Goal: Task Accomplishment & Management: Complete application form

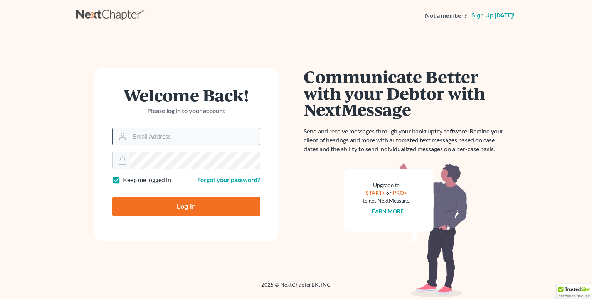
click at [176, 136] on input "Email Address" at bounding box center [195, 136] width 130 height 17
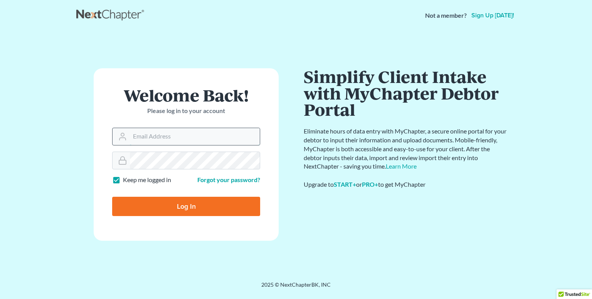
type input "[EMAIL_ADDRESS][DOMAIN_NAME]"
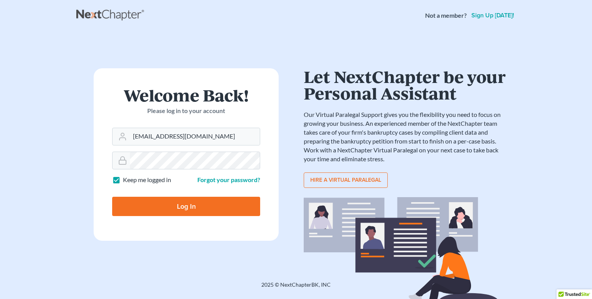
click at [167, 203] on input "Log In" at bounding box center [186, 205] width 148 height 19
type input "Thinking..."
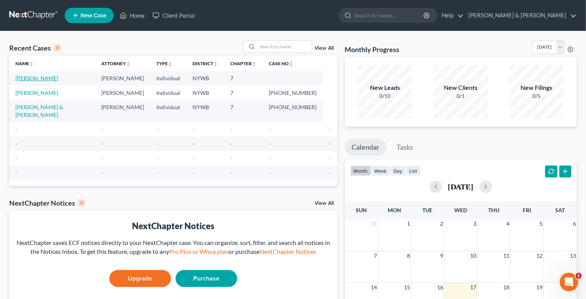
click at [34, 78] on link "[PERSON_NAME]" at bounding box center [36, 78] width 43 height 7
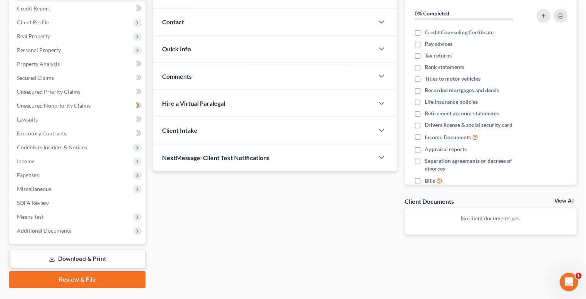
scroll to position [62, 0]
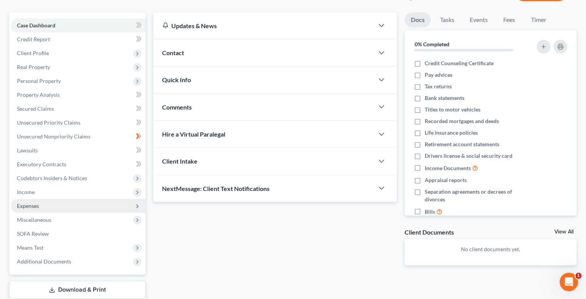
click at [97, 206] on span "Expenses" at bounding box center [78, 206] width 135 height 14
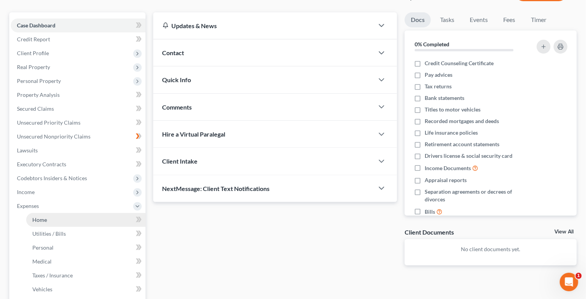
click at [115, 218] on link "Home" at bounding box center [85, 220] width 119 height 14
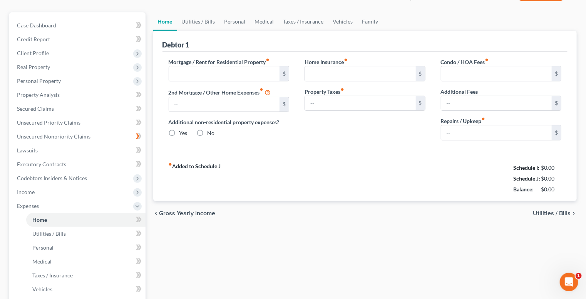
scroll to position [39, 0]
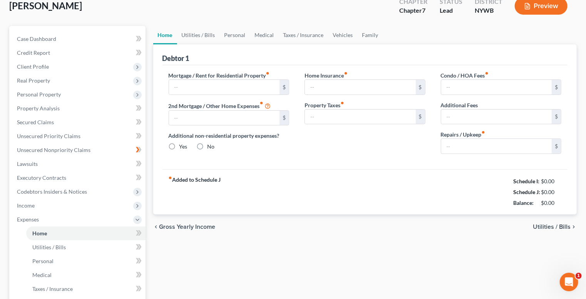
type input "1,170.98"
type input "0.00"
radio input "true"
type input "70.00"
type input "483.33"
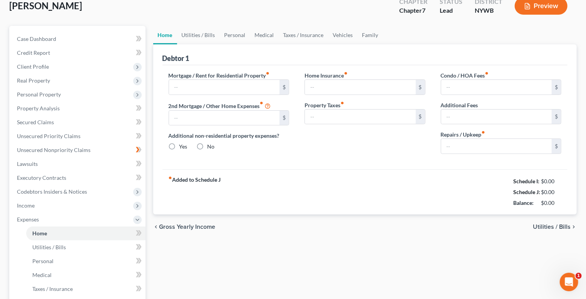
type input "0.00"
type input "50.00"
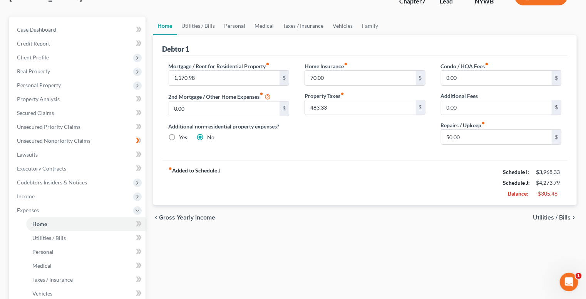
scroll to position [62, 0]
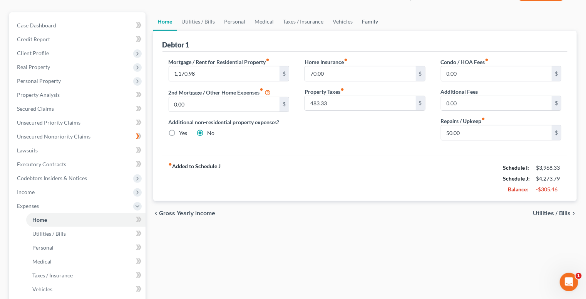
click at [369, 22] on link "Family" at bounding box center [370, 21] width 25 height 18
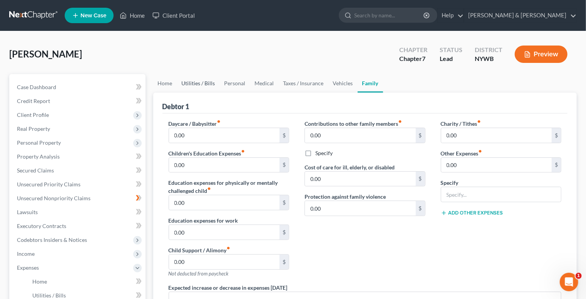
click at [194, 79] on link "Utilities / Bills" at bounding box center [198, 83] width 43 height 18
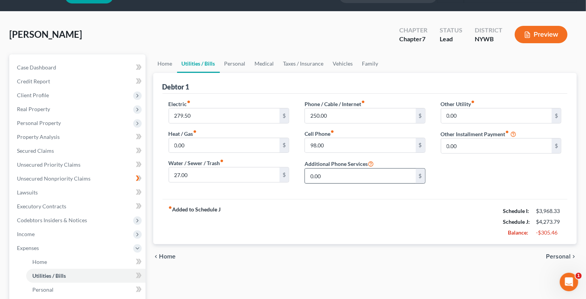
scroll to position [31, 0]
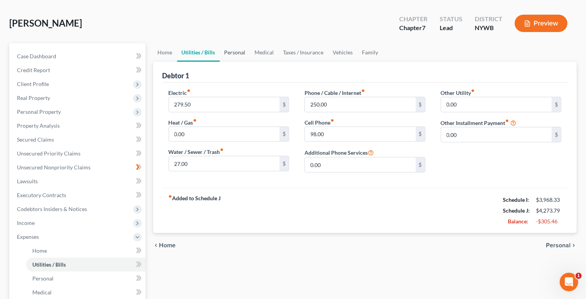
click at [242, 50] on link "Personal" at bounding box center [235, 52] width 30 height 18
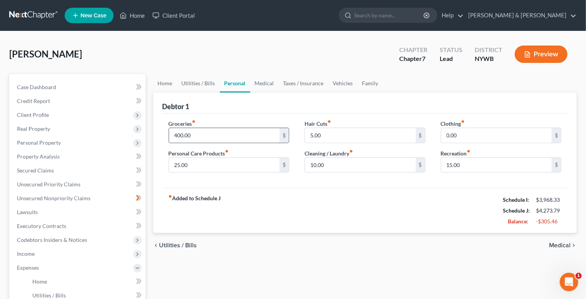
click at [177, 134] on input "400.00" at bounding box center [224, 135] width 111 height 15
type input "350.00"
click at [339, 165] on input "10.00" at bounding box center [360, 165] width 111 height 15
type input "0.00"
click at [352, 195] on div "fiber_manual_record Added to Schedule J Schedule I: $3,968.33 Schedule J: $4,21…" at bounding box center [366, 210] width 406 height 45
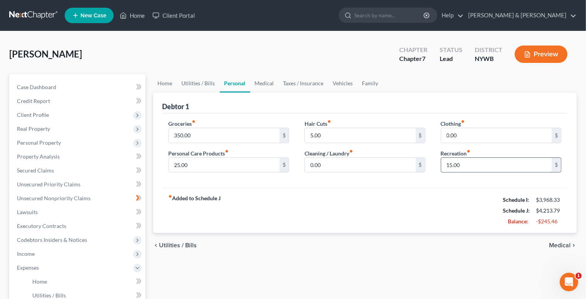
click at [493, 162] on input "15.00" at bounding box center [496, 165] width 111 height 15
type input "0.00"
click at [400, 201] on div "fiber_manual_record Added to Schedule J Schedule I: $3,968.33 Schedule J: $4,19…" at bounding box center [366, 210] width 406 height 45
click at [226, 162] on input "25.00" at bounding box center [224, 165] width 111 height 15
type input "10.00"
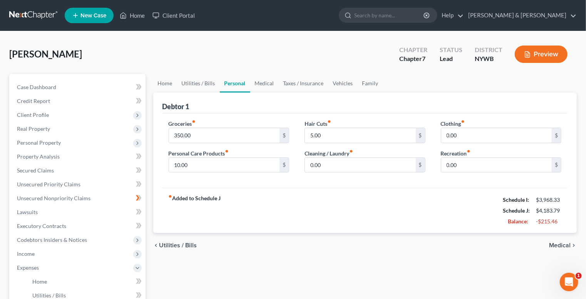
click at [254, 201] on div "fiber_manual_record Added to Schedule J Schedule I: $3,968.33 Schedule J: $4,18…" at bounding box center [366, 210] width 406 height 45
click at [262, 82] on link "Medical" at bounding box center [264, 83] width 29 height 18
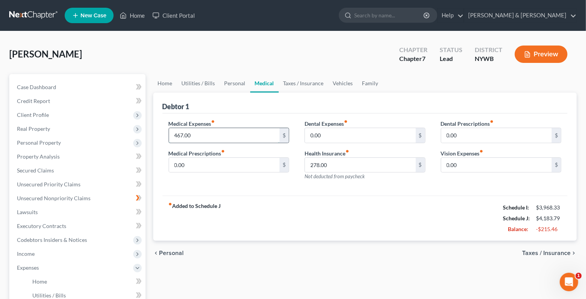
click at [172, 135] on input "467.00" at bounding box center [224, 135] width 111 height 15
type input "200.00"
click at [299, 211] on div "fiber_manual_record Added to Schedule J Schedule I: $3,968.33 Schedule J: $3,91…" at bounding box center [366, 217] width 406 height 45
click at [300, 84] on link "Taxes / Insurance" at bounding box center [304, 83] width 50 height 18
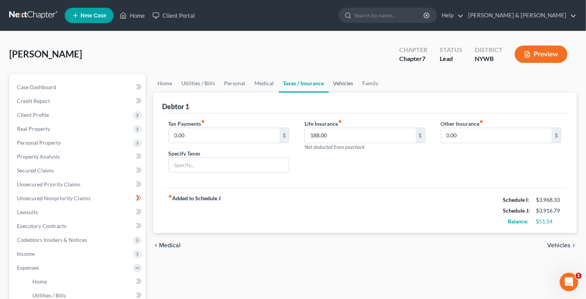
click at [337, 83] on link "Vehicles" at bounding box center [343, 83] width 29 height 18
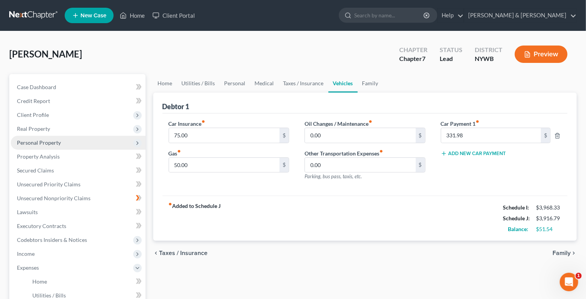
click at [65, 144] on span "Personal Property" at bounding box center [78, 143] width 135 height 14
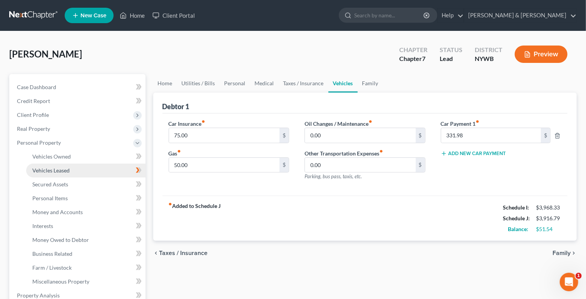
click at [76, 171] on link "Vehicles Leased" at bounding box center [85, 170] width 119 height 14
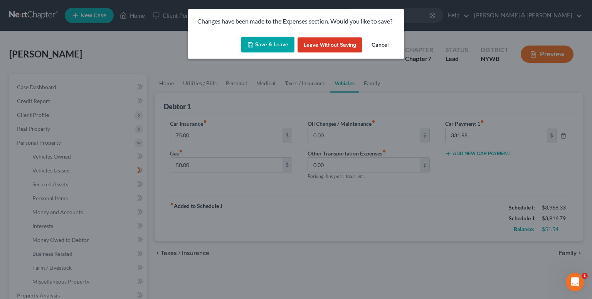
click at [284, 42] on button "Save & Leave" at bounding box center [267, 45] width 53 height 16
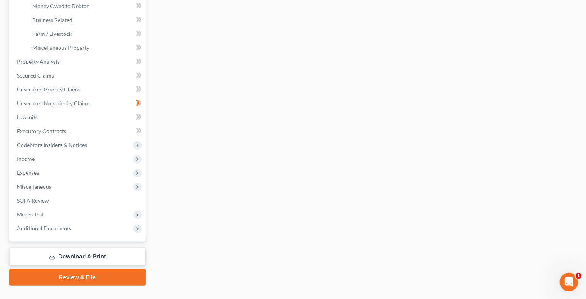
scroll to position [218, 0]
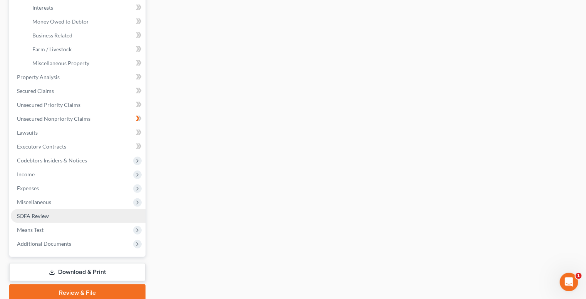
click at [49, 216] on span "SOFA Review" at bounding box center [33, 215] width 32 height 7
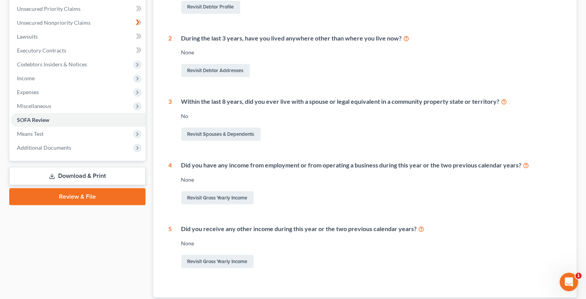
scroll to position [104, 0]
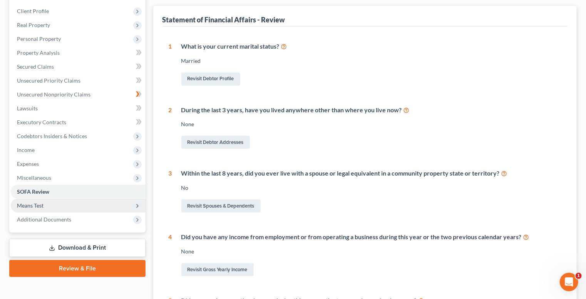
click at [50, 204] on span "Means Test" at bounding box center [78, 205] width 135 height 14
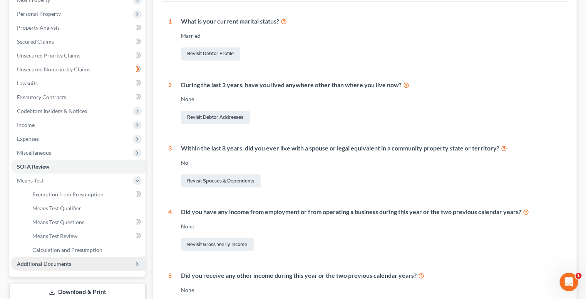
scroll to position [165, 0]
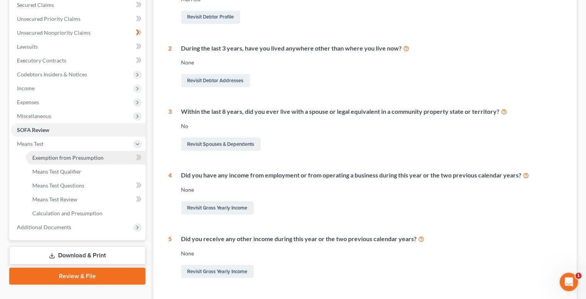
click at [78, 154] on span "Exemption from Presumption" at bounding box center [67, 157] width 71 height 7
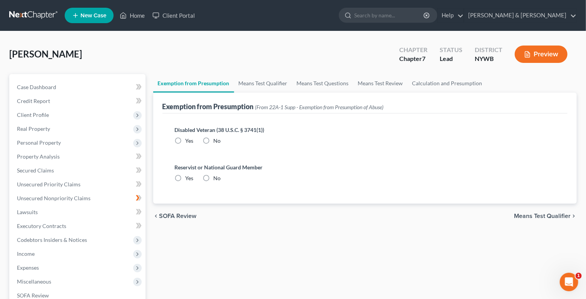
click at [214, 139] on label "No" at bounding box center [217, 141] width 7 height 8
click at [217, 139] on input "No" at bounding box center [219, 139] width 5 height 5
radio input "true"
click at [214, 177] on label "No" at bounding box center [217, 178] width 7 height 8
click at [217, 177] on input "No" at bounding box center [219, 176] width 5 height 5
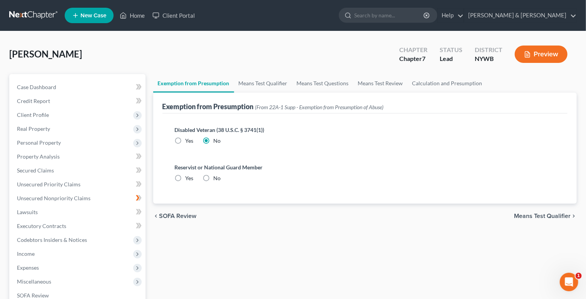
radio input "true"
click at [277, 84] on link "Means Test Qualifier" at bounding box center [263, 83] width 58 height 18
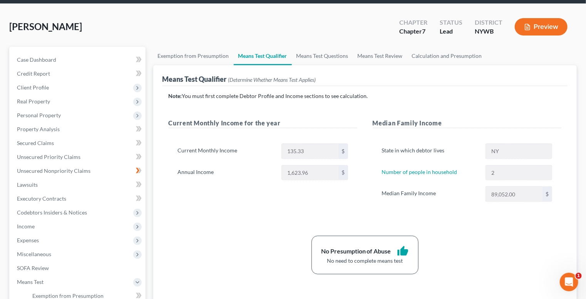
scroll to position [25, 0]
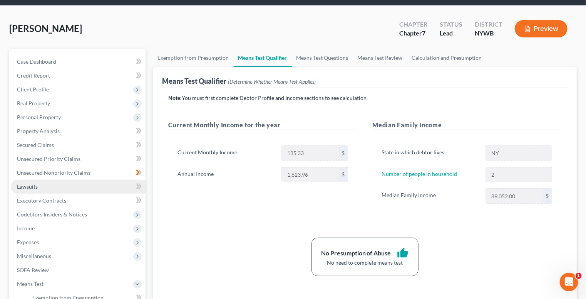
click at [51, 185] on link "Lawsuits" at bounding box center [78, 187] width 135 height 14
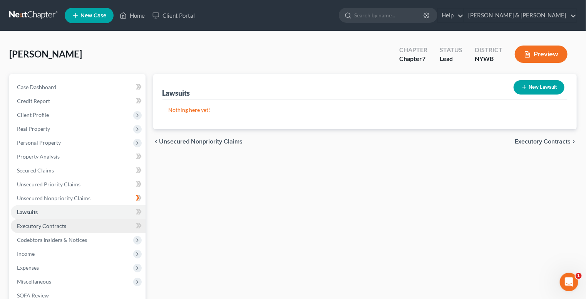
click at [81, 228] on link "Executory Contracts" at bounding box center [78, 226] width 135 height 14
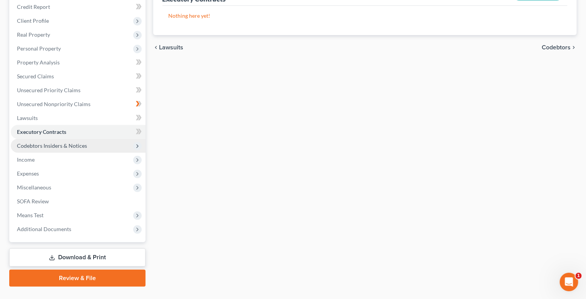
scroll to position [110, 0]
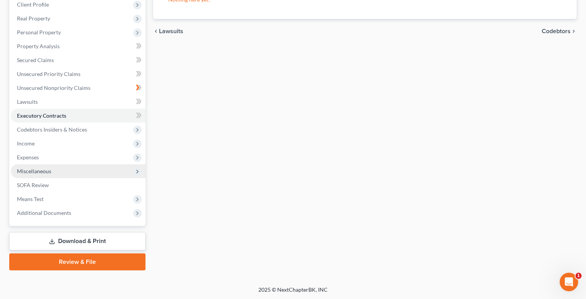
click at [81, 170] on span "Miscellaneous" at bounding box center [78, 171] width 135 height 14
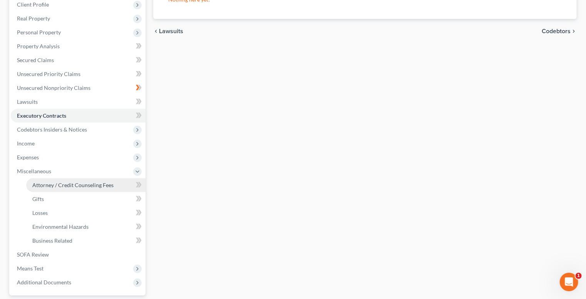
click at [89, 182] on span "Attorney / Credit Counseling Fees" at bounding box center [72, 184] width 81 height 7
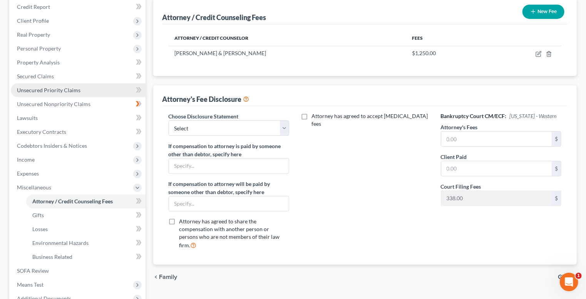
scroll to position [123, 0]
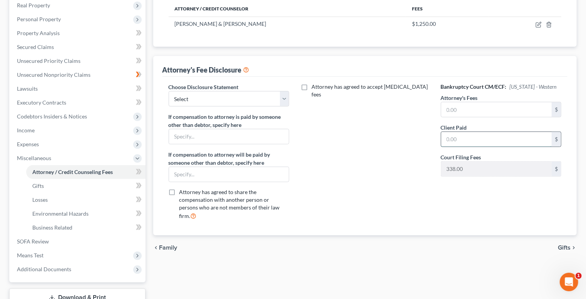
click at [456, 135] on input "text" at bounding box center [496, 139] width 111 height 15
type input "1,250.00"
click at [415, 142] on div "Attorney has agreed to accept [MEDICAL_DATA] fees" at bounding box center [365, 154] width 136 height 143
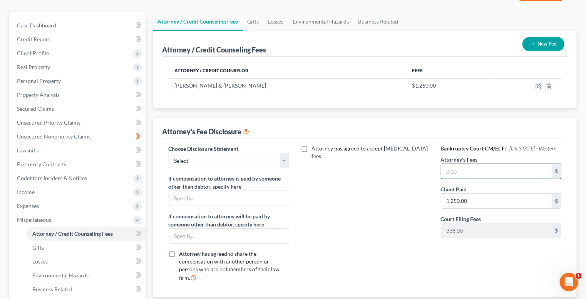
click at [466, 168] on input "text" at bounding box center [496, 171] width 111 height 15
type input "1,250.00"
click at [377, 222] on div "Attorney has agreed to accept [MEDICAL_DATA] fees" at bounding box center [365, 215] width 136 height 143
type input "1,588.00"
click at [436, 248] on div "Bankruptcy Court CM/ECF: [US_STATE] - Western Attorney's Fees 1,250.00 $ Client…" at bounding box center [501, 215] width 136 height 143
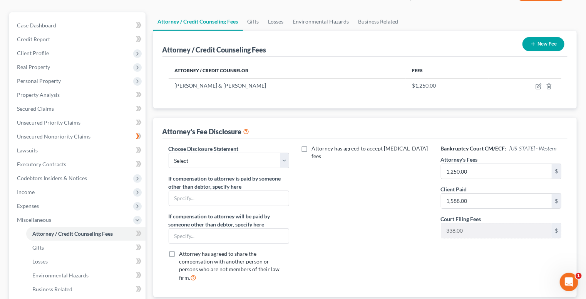
scroll to position [92, 0]
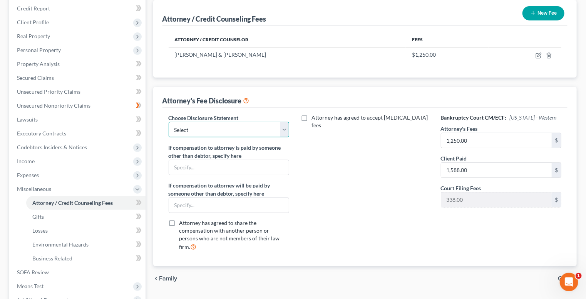
click at [283, 132] on select "Select Disclosure Agreement" at bounding box center [229, 129] width 121 height 15
select select "0"
click at [169, 122] on select "Select Disclosure Agreement" at bounding box center [229, 129] width 121 height 15
click at [312, 118] on label "Attorney has agreed to accept [MEDICAL_DATA] fees" at bounding box center [371, 121] width 118 height 15
click at [315, 118] on input "Attorney has agreed to accept [MEDICAL_DATA] fees" at bounding box center [317, 116] width 5 height 5
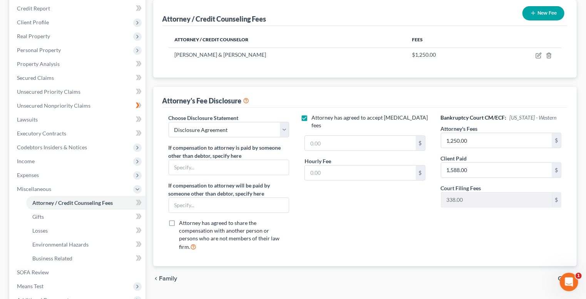
click at [312, 118] on label "Attorney has agreed to accept [MEDICAL_DATA] fees" at bounding box center [371, 121] width 118 height 15
click at [315, 118] on input "Attorney has agreed to accept [MEDICAL_DATA] fees" at bounding box center [317, 116] width 5 height 5
checkbox input "false"
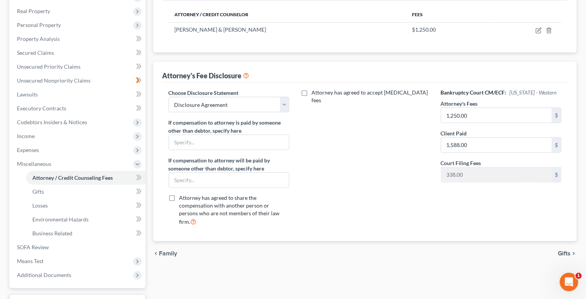
scroll to position [118, 0]
click at [89, 191] on link "Gifts" at bounding box center [85, 191] width 119 height 14
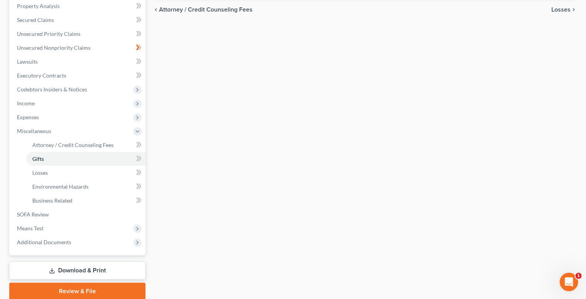
scroll to position [180, 0]
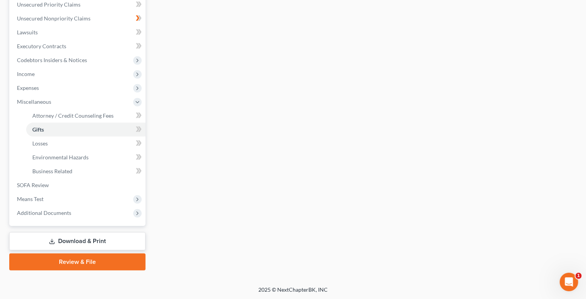
click at [79, 238] on link "Download & Print" at bounding box center [77, 241] width 136 height 18
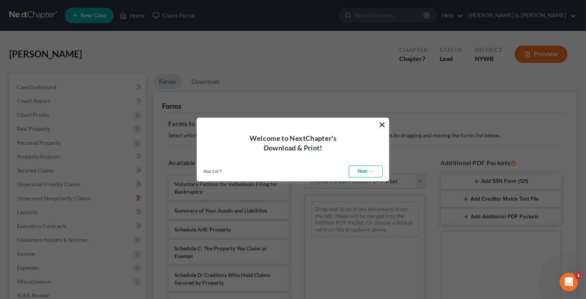
click at [371, 171] on link "Next →" at bounding box center [366, 171] width 34 height 12
select select "0"
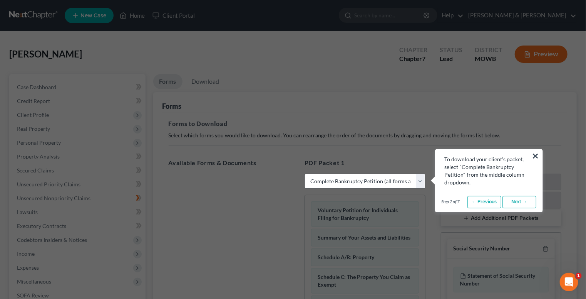
click at [394, 181] on select "Choose Default Petition PDF Packet Complete Bankruptcy Petition (all forms and …" at bounding box center [365, 180] width 121 height 15
click at [305, 173] on select "Choose Default Petition PDF Packet Complete Bankruptcy Petition (all forms and …" at bounding box center [365, 180] width 121 height 15
click at [524, 203] on link "Next →" at bounding box center [520, 202] width 34 height 12
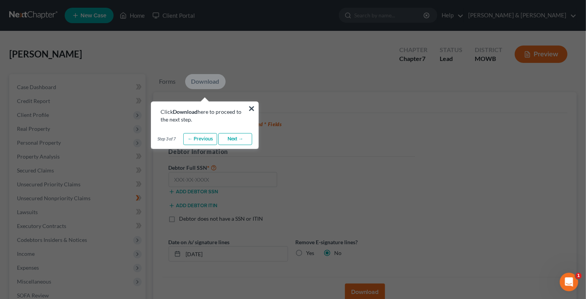
click at [201, 79] on link "Download" at bounding box center [205, 81] width 40 height 15
click at [229, 139] on link "Next →" at bounding box center [235, 139] width 34 height 12
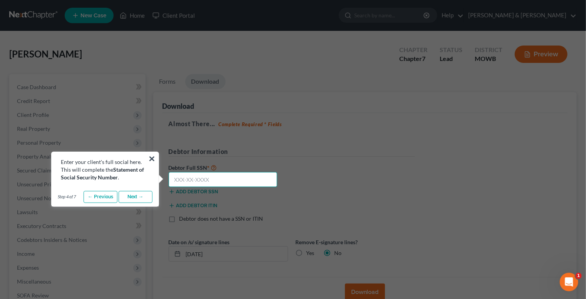
click at [212, 178] on input "text" at bounding box center [223, 179] width 109 height 15
type input "095-46-7486"
click at [131, 196] on link "Next →" at bounding box center [136, 197] width 34 height 12
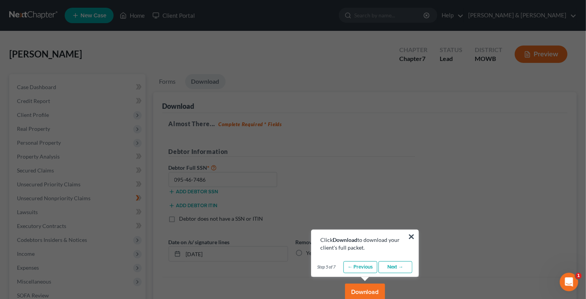
click at [369, 291] on button "Download" at bounding box center [365, 291] width 40 height 17
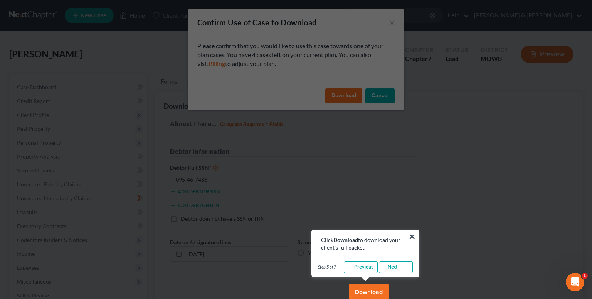
click at [402, 265] on link "Next →" at bounding box center [396, 267] width 34 height 12
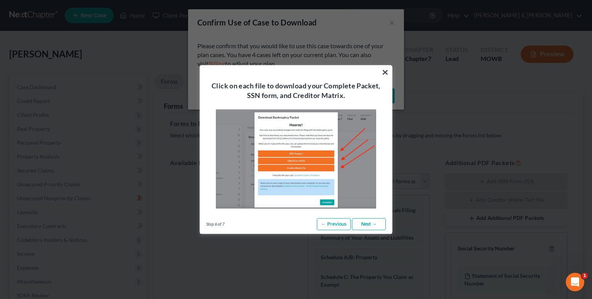
click at [371, 223] on link "Next →" at bounding box center [369, 224] width 34 height 12
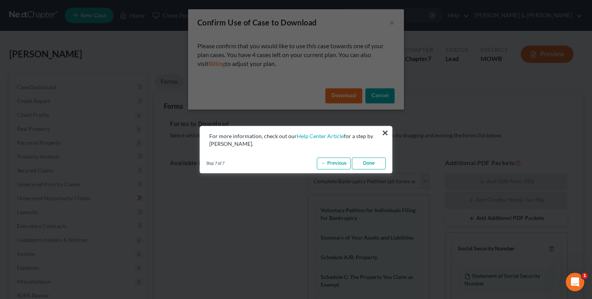
click at [385, 161] on link "Done" at bounding box center [369, 163] width 34 height 12
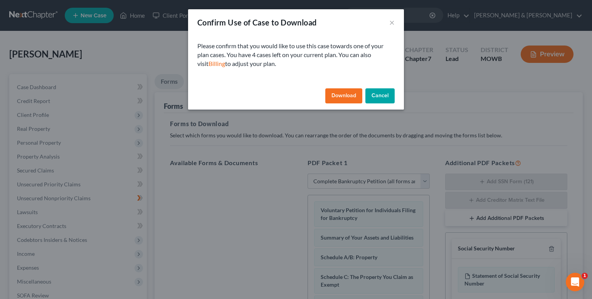
click at [347, 97] on button "Download" at bounding box center [343, 95] width 37 height 15
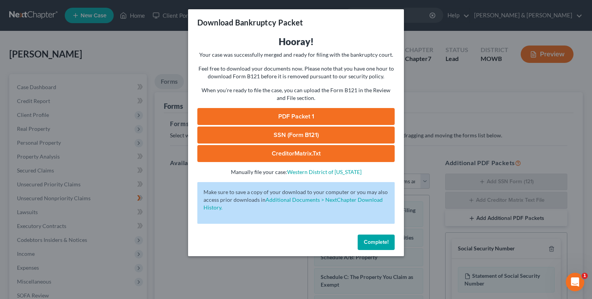
click at [294, 118] on link "PDF Packet 1" at bounding box center [295, 116] width 197 height 17
click at [280, 132] on link "SSN (Form B121)" at bounding box center [295, 134] width 197 height 17
click at [302, 154] on link "CreditorMatrix.txt" at bounding box center [295, 153] width 197 height 17
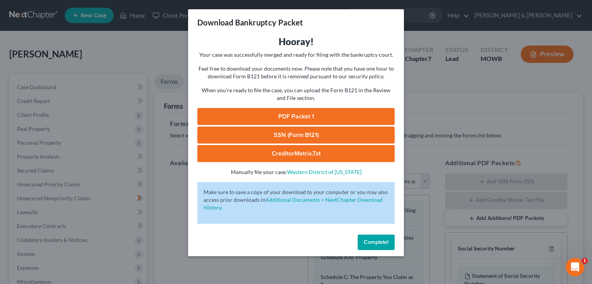
click at [374, 239] on span "Complete!" at bounding box center [376, 241] width 25 height 7
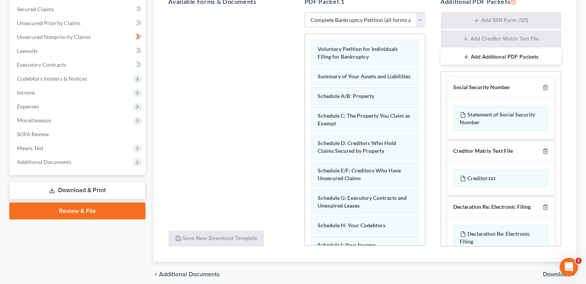
scroll to position [161, 0]
click at [489, 54] on button "Add Additional PDF Packets" at bounding box center [501, 57] width 121 height 16
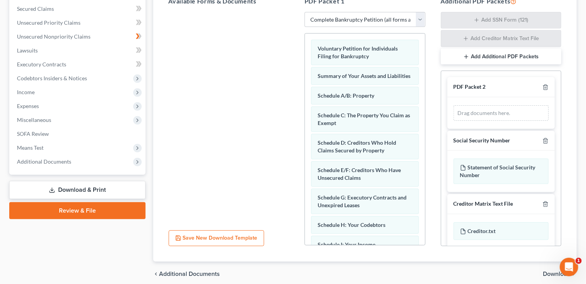
click at [504, 111] on div "Drag documents here." at bounding box center [502, 112] width 96 height 15
click at [475, 112] on div "Drag documents here." at bounding box center [502, 112] width 96 height 15
click at [500, 107] on div "Drag documents here." at bounding box center [502, 112] width 96 height 15
drag, startPoint x: 467, startPoint y: 110, endPoint x: 453, endPoint y: 111, distance: 13.9
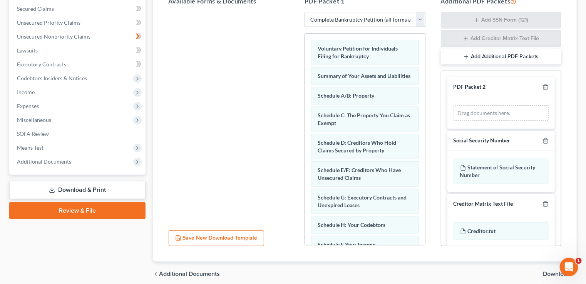
click at [453, 111] on div "Drag documents here." at bounding box center [502, 113] width 108 height 32
click at [543, 86] on icon "button" at bounding box center [546, 87] width 6 height 6
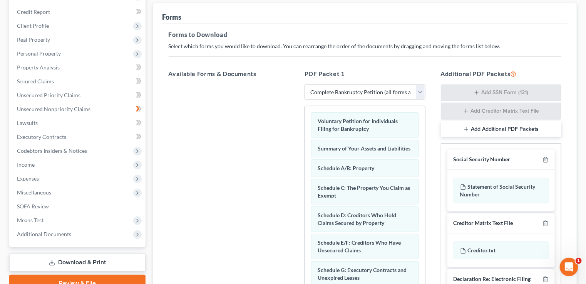
scroll to position [100, 0]
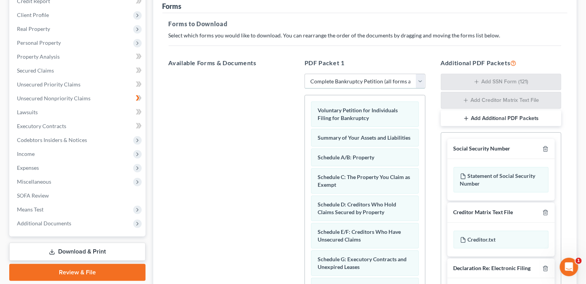
click at [420, 79] on select "Choose Default Petition PDF Packet Complete Bankruptcy Petition (all forms and …" at bounding box center [365, 81] width 121 height 15
click at [305, 74] on select "Choose Default Petition PDF Packet Complete Bankruptcy Petition (all forms and …" at bounding box center [365, 81] width 121 height 15
click at [480, 82] on icon "button" at bounding box center [477, 82] width 6 height 6
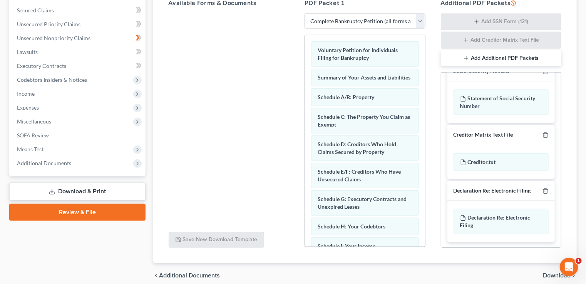
scroll to position [161, 0]
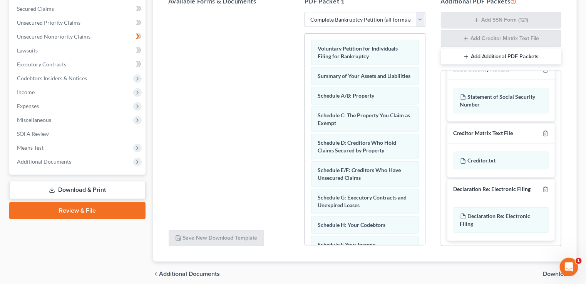
click at [64, 208] on link "Review & File" at bounding box center [77, 210] width 136 height 17
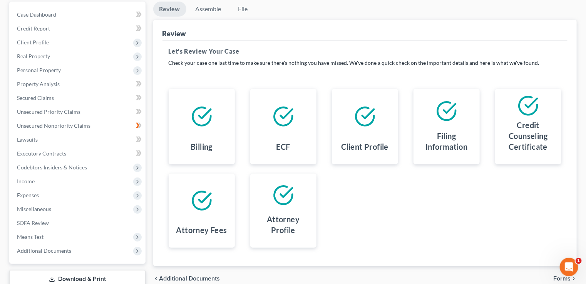
scroll to position [62, 0]
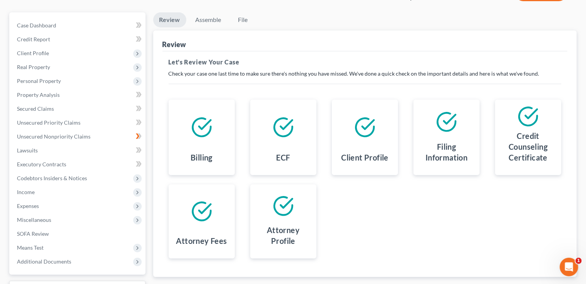
click at [207, 146] on div at bounding box center [202, 127] width 54 height 43
click at [205, 131] on icon at bounding box center [202, 127] width 22 height 22
click at [217, 154] on div "Billing" at bounding box center [202, 159] width 54 height 20
click at [282, 156] on h4 "ECF" at bounding box center [284, 157] width 14 height 11
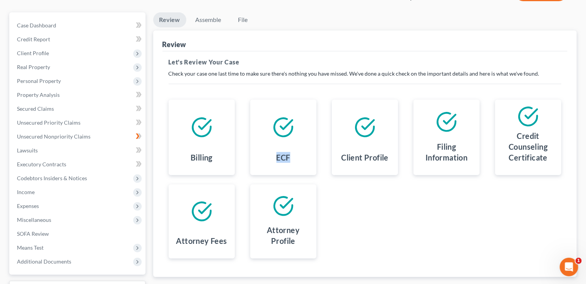
click at [282, 156] on h4 "ECF" at bounding box center [284, 157] width 14 height 11
click at [304, 171] on div "ECF" at bounding box center [283, 137] width 66 height 76
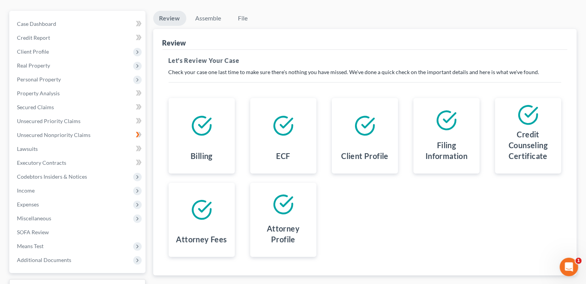
scroll to position [64, 0]
click at [285, 224] on h4 "Attorney Profile" at bounding box center [284, 233] width 54 height 22
click at [277, 203] on icon at bounding box center [284, 204] width 22 height 22
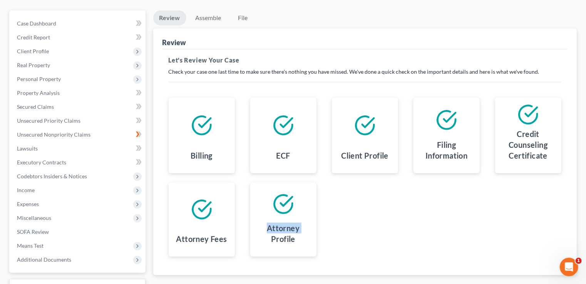
click at [353, 226] on div "Billing ECF Client Profile Filing Information Credit Counseling Certificate Att…" at bounding box center [365, 176] width 409 height 177
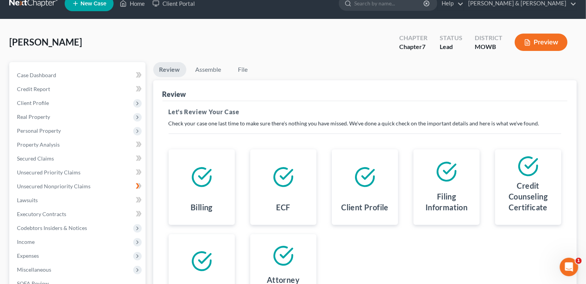
scroll to position [2, 0]
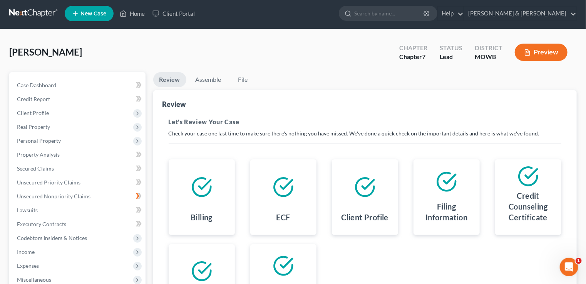
click at [489, 57] on div "MOWB" at bounding box center [489, 56] width 28 height 9
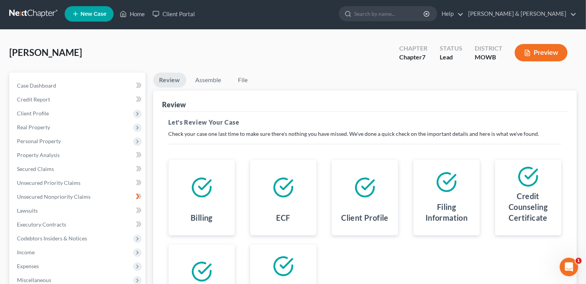
scroll to position [0, 0]
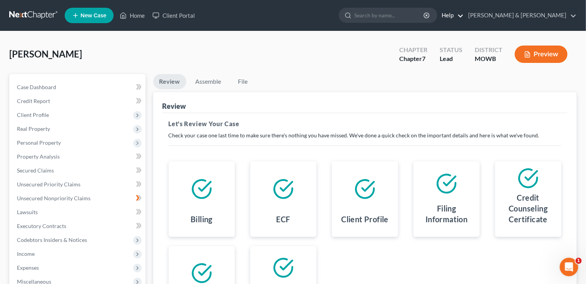
click at [464, 12] on link "Help" at bounding box center [451, 15] width 26 height 14
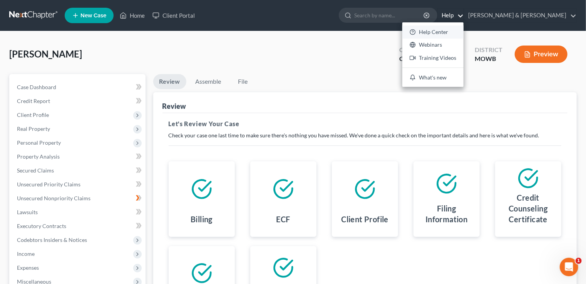
click at [464, 34] on link "Help Center" at bounding box center [433, 31] width 61 height 13
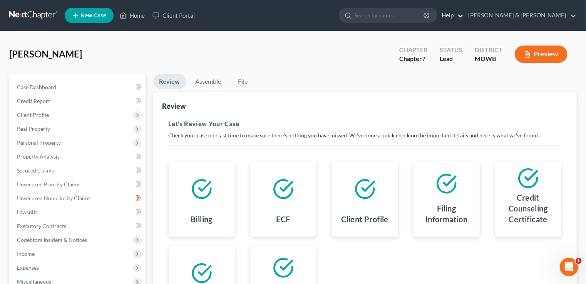
click at [464, 16] on link "Help" at bounding box center [451, 15] width 26 height 14
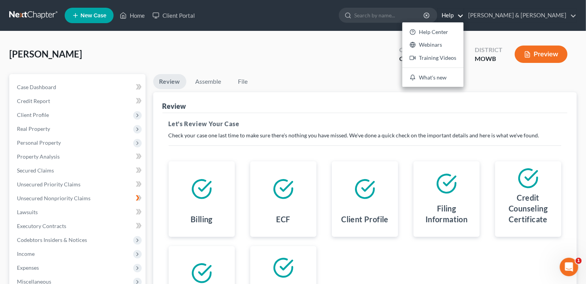
click at [347, 58] on div "[PERSON_NAME] Upgraded Chapter Chapter 7 Status Lead District [GEOGRAPHIC_DATA]…" at bounding box center [293, 57] width 568 height 34
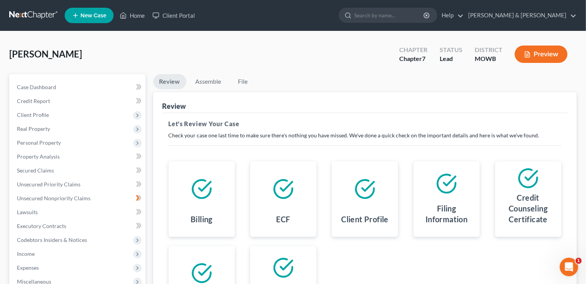
click at [284, 192] on icon at bounding box center [284, 189] width 22 height 22
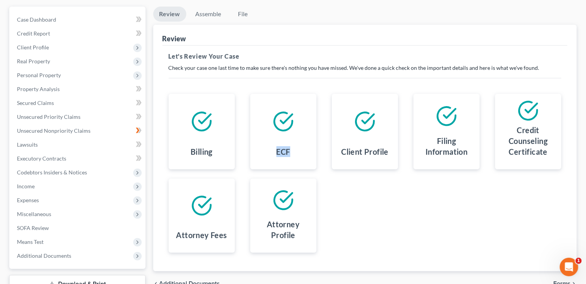
scroll to position [2, 0]
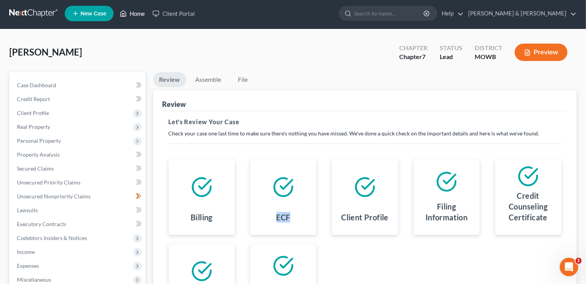
click at [134, 12] on link "Home" at bounding box center [132, 14] width 33 height 14
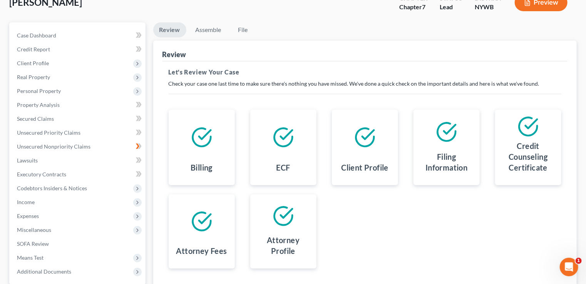
scroll to position [2, 0]
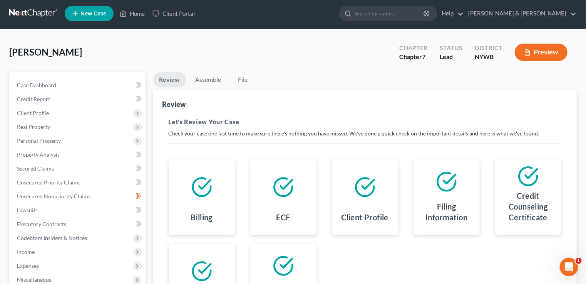
click at [531, 181] on icon at bounding box center [529, 176] width 22 height 22
click at [403, 262] on div "Billing ECF Client Profile Filing Information Credit Counseling Certificate Att…" at bounding box center [365, 238] width 409 height 177
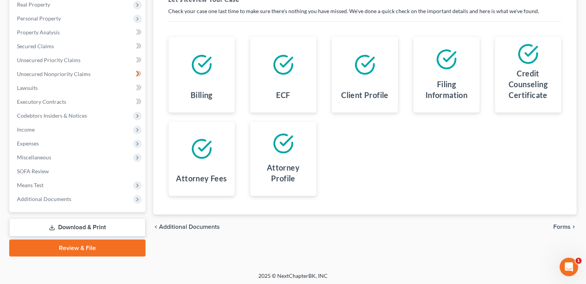
scroll to position [125, 0]
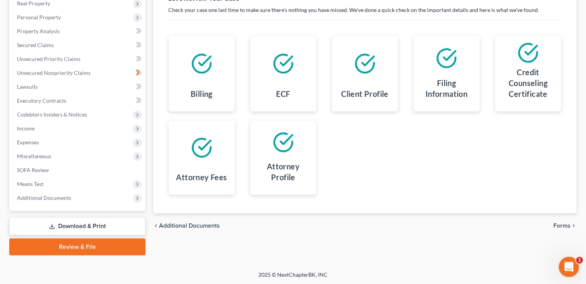
click at [574, 262] on div "Open Intercom Messenger" at bounding box center [568, 265] width 25 height 25
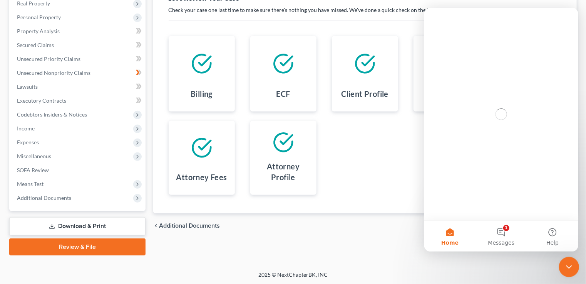
scroll to position [0, 0]
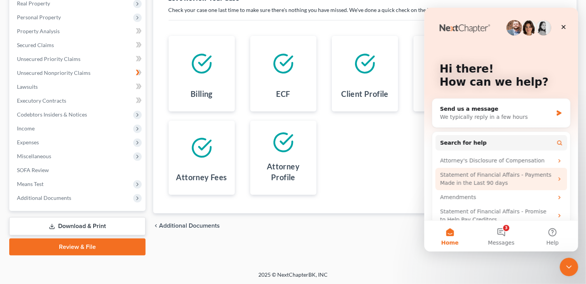
click at [477, 176] on div "Statement of Financial Affairs - Payments Made in the Last 90 days" at bounding box center [496, 179] width 113 height 16
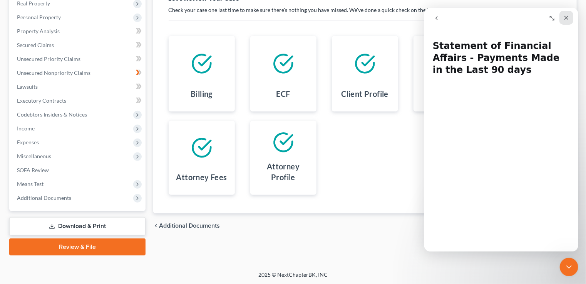
click at [566, 18] on icon "Close" at bounding box center [566, 18] width 4 height 4
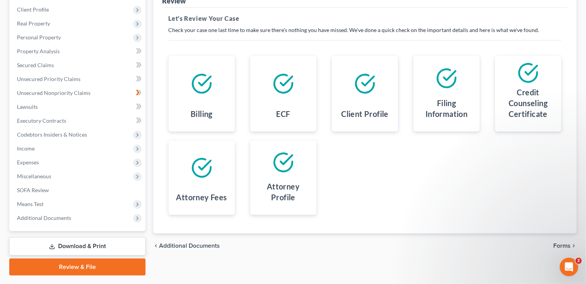
scroll to position [94, 0]
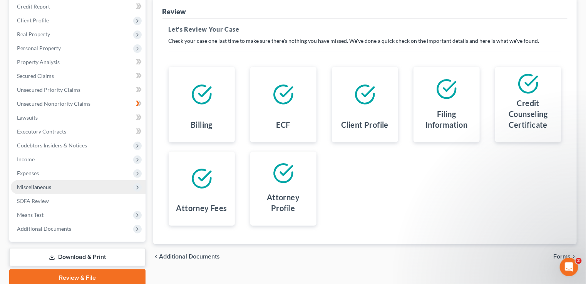
click at [131, 183] on span "Miscellaneous" at bounding box center [78, 187] width 135 height 14
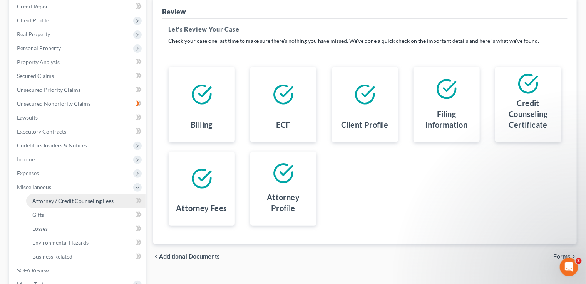
click at [84, 201] on span "Attorney / Credit Counseling Fees" at bounding box center [72, 200] width 81 height 7
select select "0"
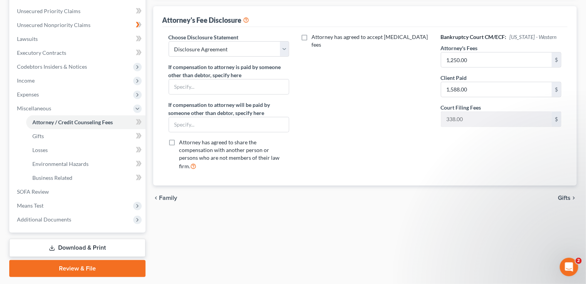
scroll to position [195, 0]
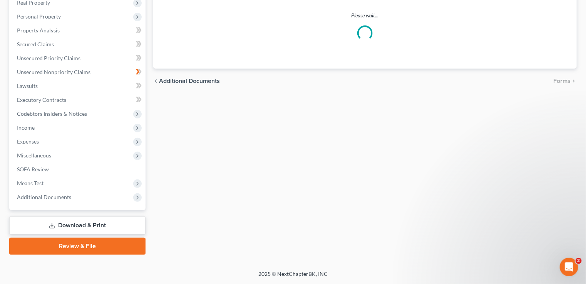
scroll to position [94, 0]
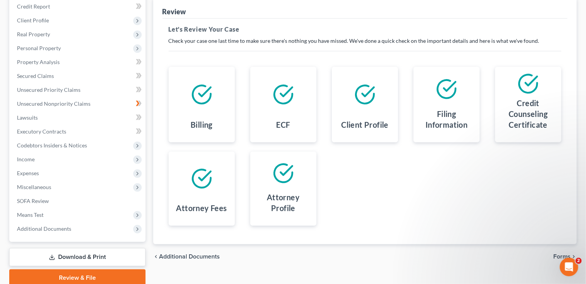
click at [212, 194] on div at bounding box center [202, 179] width 54 height 42
click at [316, 219] on div "Attorney Profile" at bounding box center [283, 188] width 66 height 74
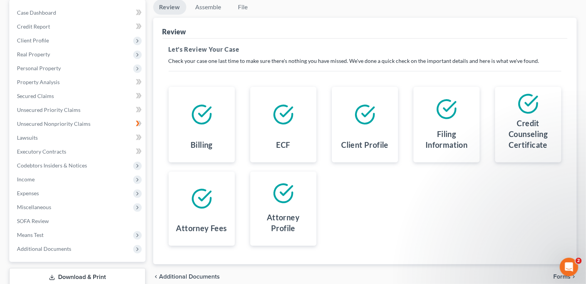
scroll to position [64, 0]
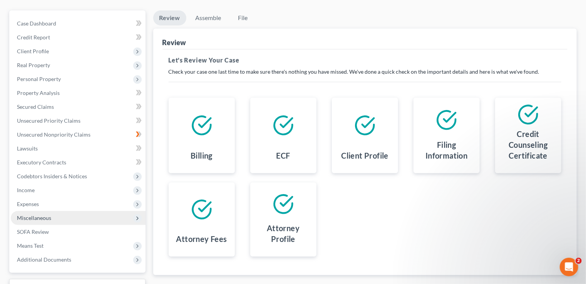
click at [129, 217] on span "Miscellaneous" at bounding box center [78, 218] width 135 height 14
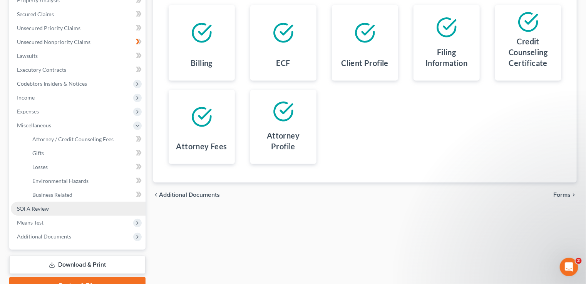
click at [87, 210] on link "SOFA Review" at bounding box center [78, 208] width 135 height 14
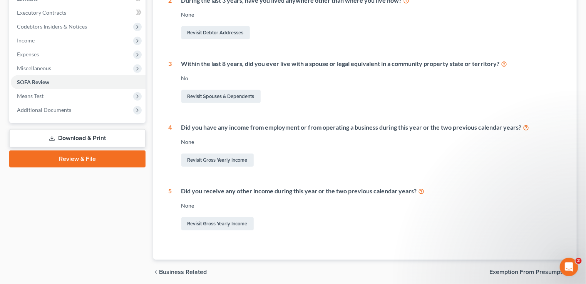
scroll to position [216, 0]
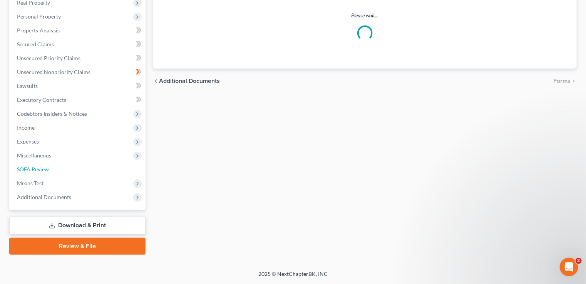
scroll to position [125, 0]
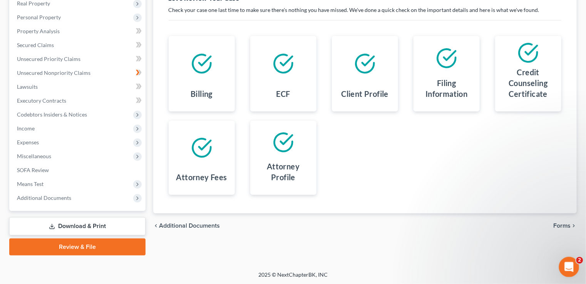
click at [572, 265] on icon "Open Intercom Messenger" at bounding box center [568, 265] width 13 height 13
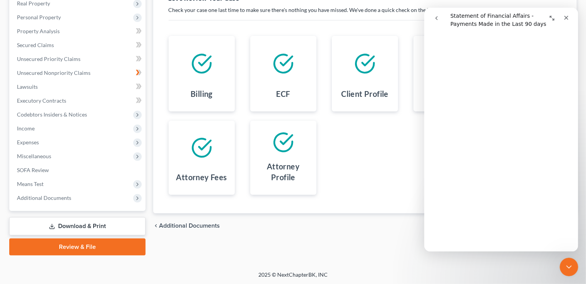
scroll to position [399, 0]
click at [40, 166] on span "SOFA Review" at bounding box center [33, 169] width 32 height 7
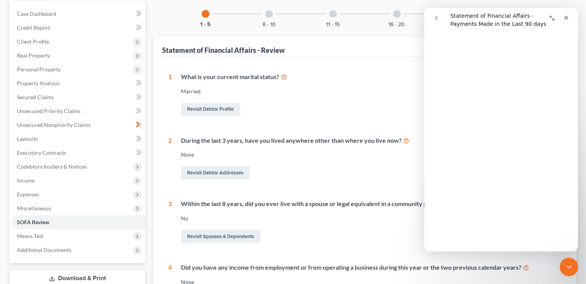
scroll to position [62, 0]
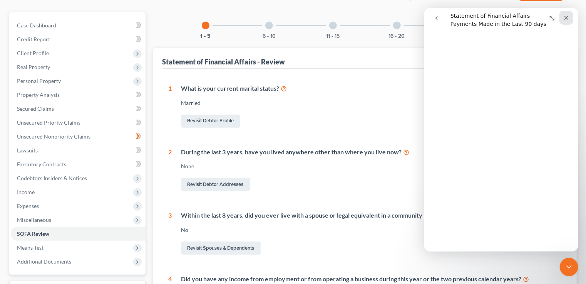
click at [566, 19] on icon "Close" at bounding box center [566, 18] width 6 height 6
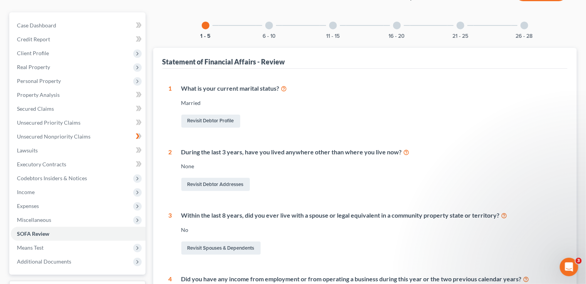
scroll to position [0, 0]
click at [229, 183] on link "Revisit Debtor Addresses" at bounding box center [215, 184] width 69 height 13
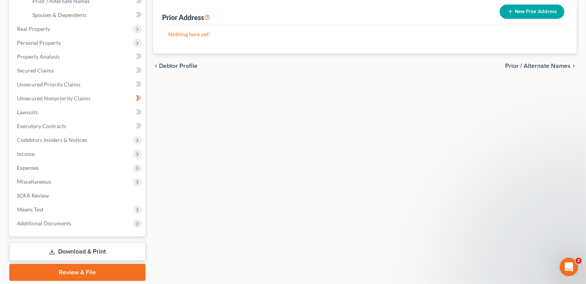
scroll to position [208, 0]
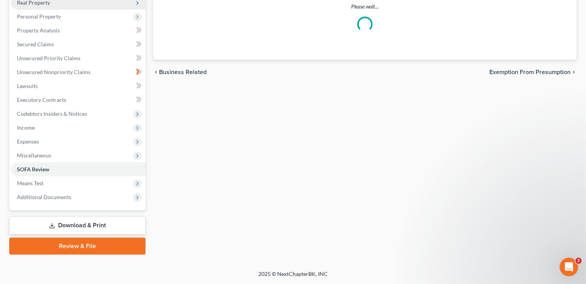
scroll to position [62, 0]
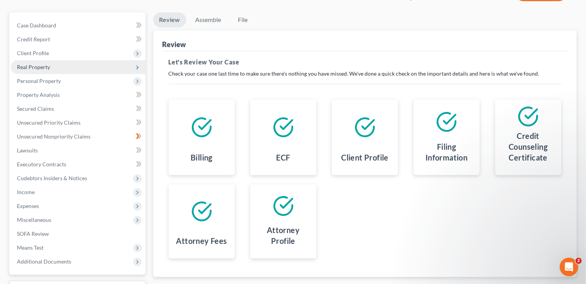
scroll to position [125, 0]
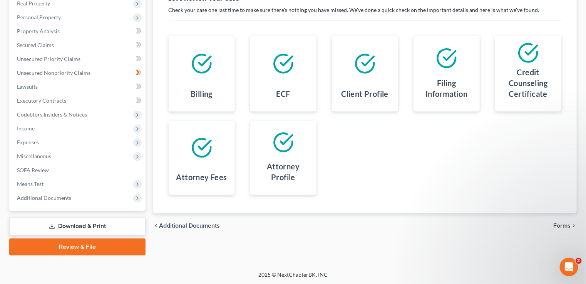
click at [91, 245] on link "Review & File" at bounding box center [77, 246] width 136 height 17
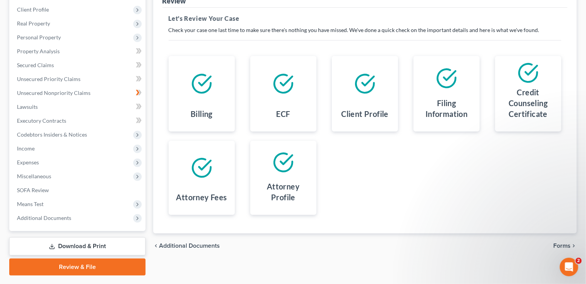
scroll to position [94, 0]
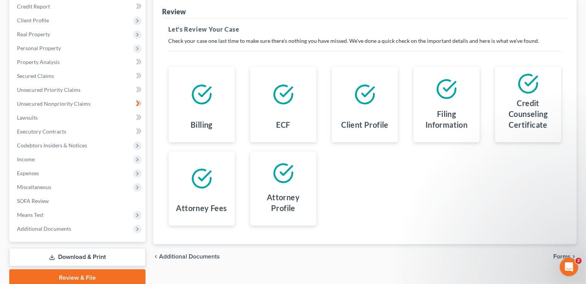
click at [557, 254] on span "Forms" at bounding box center [562, 256] width 17 height 6
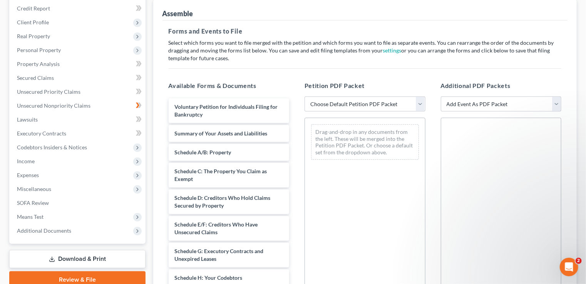
scroll to position [84, 0]
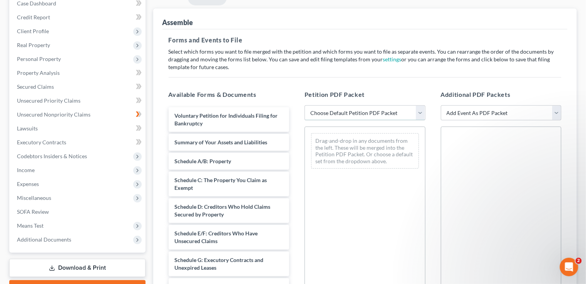
click at [421, 112] on select "Choose Default Petition PDF Packet Emergency Filing (Voluntary Petition and Cre…" at bounding box center [365, 112] width 121 height 15
click at [305, 105] on select "Choose Default Petition PDF Packet Emergency Filing (Voluntary Petition and Cre…" at bounding box center [365, 112] width 121 height 15
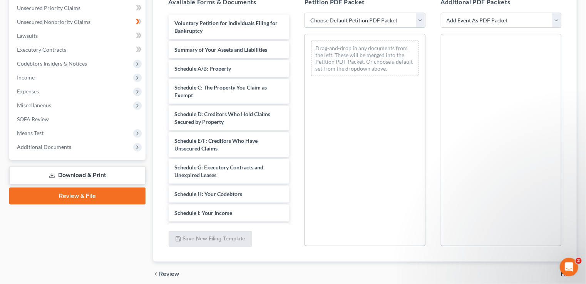
scroll to position [145, 0]
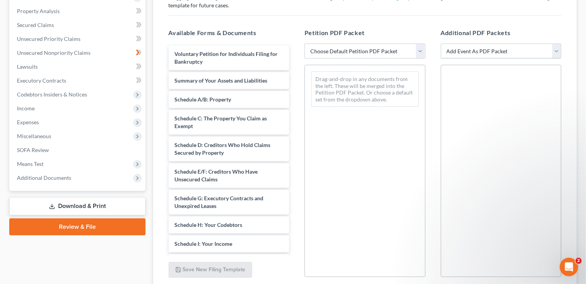
click at [556, 52] on select "Add Event As PDF Packet Certificate of Credit Counseling Ch 7 (Form 122A-1, 122…" at bounding box center [501, 51] width 121 height 15
select select "0"
click at [441, 44] on select "Add Event As PDF Packet Certificate of Credit Counseling Ch 7 (Form 122A-1, 122…" at bounding box center [501, 51] width 121 height 15
select select
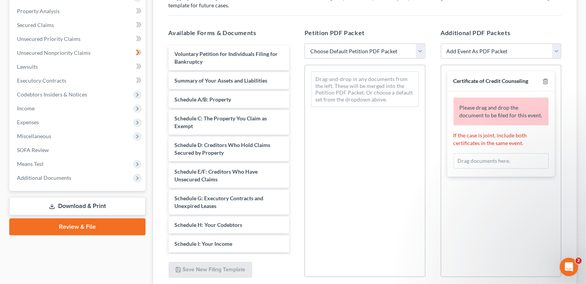
click at [475, 222] on div "Certificate of Credit Counseling Please drag and drop the document to be filed …" at bounding box center [501, 171] width 121 height 212
click at [464, 158] on div "Drag documents here." at bounding box center [502, 160] width 96 height 15
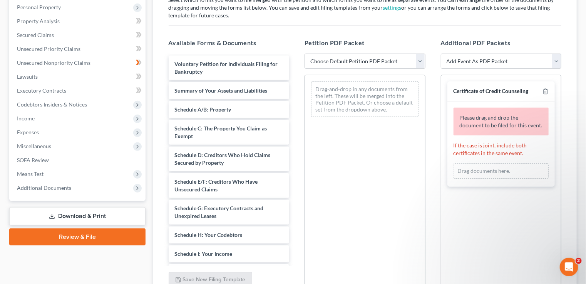
scroll to position [53, 0]
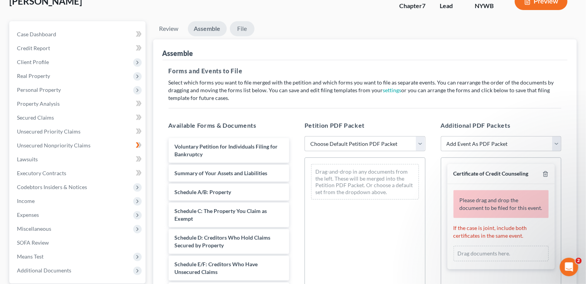
click at [242, 26] on link "File" at bounding box center [242, 28] width 25 height 15
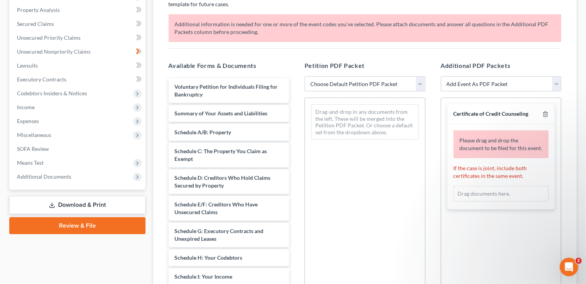
scroll to position [118, 0]
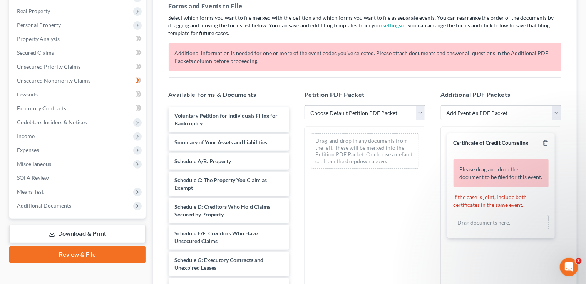
click at [419, 112] on select "Choose Default Petition PDF Packet Emergency Filing (Voluntary Petition and Cre…" at bounding box center [365, 112] width 121 height 15
click at [305, 105] on select "Choose Default Petition PDF Packet Emergency Filing (Voluntary Petition and Cre…" at bounding box center [365, 112] width 121 height 15
click at [398, 166] on div "Drag-and-drop in any documents from the left. These will be merged into the Pet…" at bounding box center [365, 150] width 108 height 35
drag, startPoint x: 376, startPoint y: 109, endPoint x: 371, endPoint y: 141, distance: 32.7
click at [372, 145] on div "Petition PDF Packet Choose Default Petition PDF Packet Emergency Filing (Volunt…" at bounding box center [365, 214] width 136 height 261
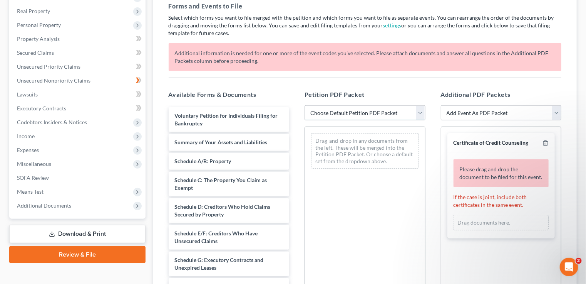
click at [305, 105] on select "Choose Default Petition PDF Packet Emergency Filing (Voluntary Petition and Cre…" at bounding box center [365, 112] width 121 height 15
click at [355, 112] on select "Choose Default Petition PDF Packet Emergency Filing (Voluntary Petition and Cre…" at bounding box center [365, 112] width 121 height 15
click at [305, 105] on select "Choose Default Petition PDF Packet Emergency Filing (Voluntary Petition and Cre…" at bounding box center [365, 112] width 121 height 15
drag, startPoint x: 349, startPoint y: 107, endPoint x: 351, endPoint y: 113, distance: 6.0
click at [351, 114] on select "Choose Default Petition PDF Packet Emergency Filing (Voluntary Petition and Cre…" at bounding box center [365, 112] width 121 height 15
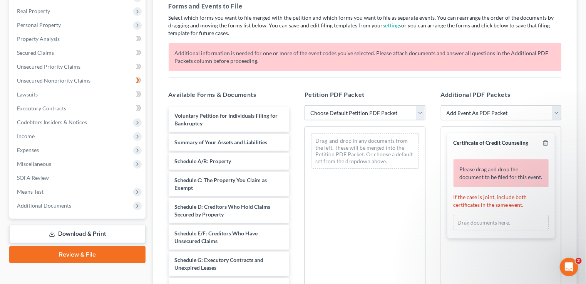
click at [305, 105] on select "Choose Default Petition PDF Packet Emergency Filing (Voluntary Petition and Cre…" at bounding box center [365, 112] width 121 height 15
click at [381, 178] on div "Drag-and-drop in any documents from the left. These will be merged into the Pet…" at bounding box center [365, 232] width 121 height 212
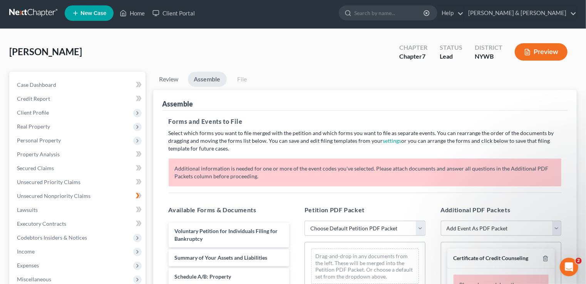
scroll to position [0, 0]
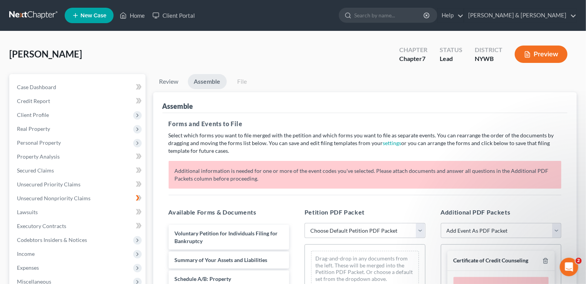
click at [242, 81] on link "File" at bounding box center [242, 81] width 25 height 15
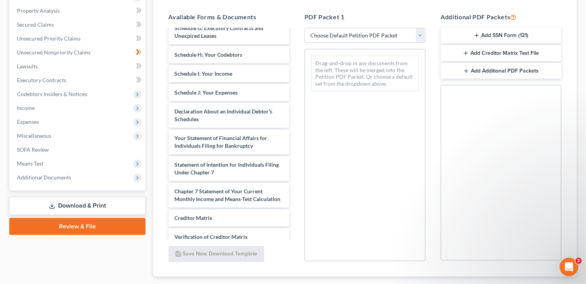
scroll to position [191, 0]
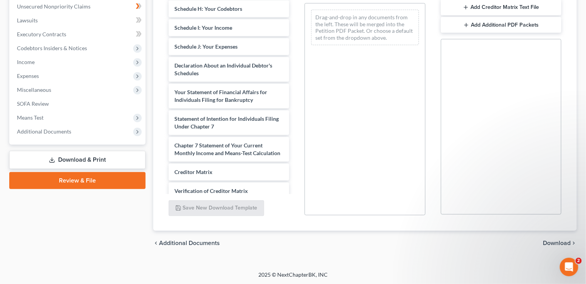
click at [71, 181] on link "Review & File" at bounding box center [77, 180] width 136 height 17
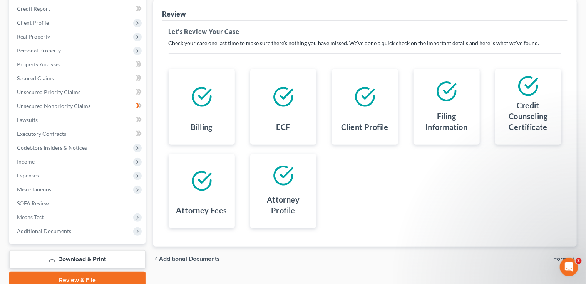
scroll to position [92, 0]
click at [294, 204] on h4 "Attorney Profile" at bounding box center [284, 204] width 54 height 22
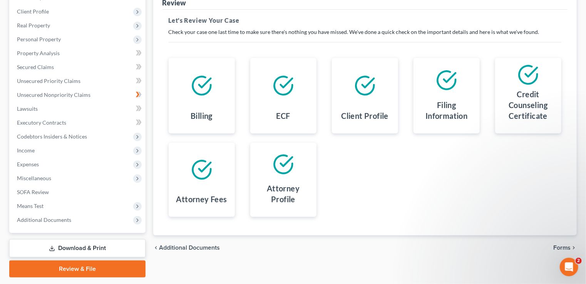
scroll to position [123, 0]
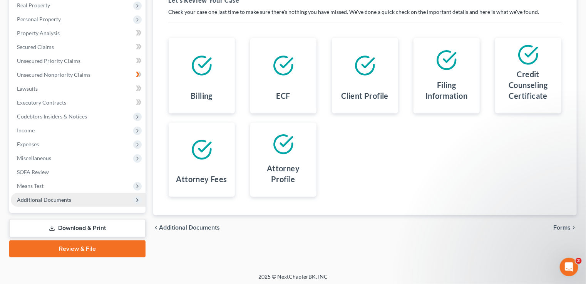
click at [46, 198] on span "Additional Documents" at bounding box center [44, 199] width 54 height 7
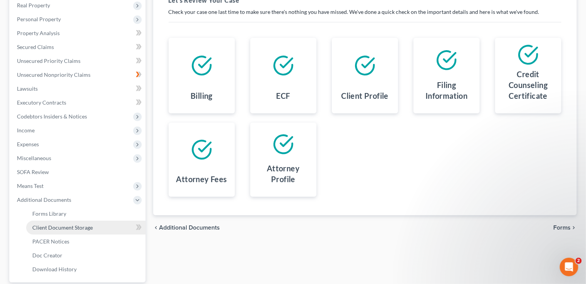
click at [80, 228] on span "Client Document Storage" at bounding box center [62, 227] width 60 height 7
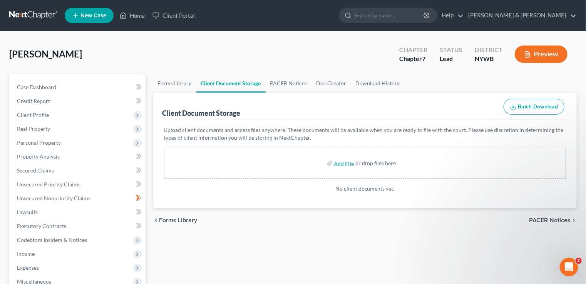
click at [300, 167] on div "Add File or drop files here" at bounding box center [365, 163] width 403 height 31
click at [340, 161] on input "file" at bounding box center [343, 163] width 18 height 14
type input "C:\fakepath\credit counseling.pdf"
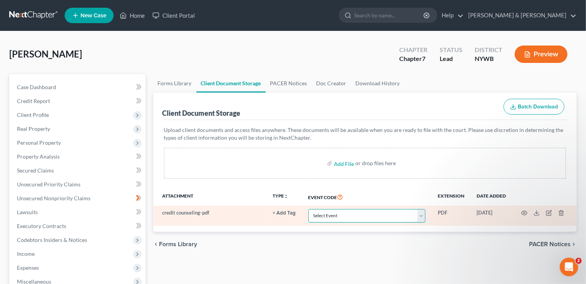
click at [422, 217] on select "Select Event Certificate of Credit Counseling Ch 7 (Form 122A-1, 122A-1Supp) Mo…" at bounding box center [367, 215] width 117 height 13
select select "0"
click at [309, 209] on select "Select Event Certificate of Credit Counseling Ch 7 (Form 122A-1, 122A-1Supp) Mo…" at bounding box center [367, 215] width 117 height 13
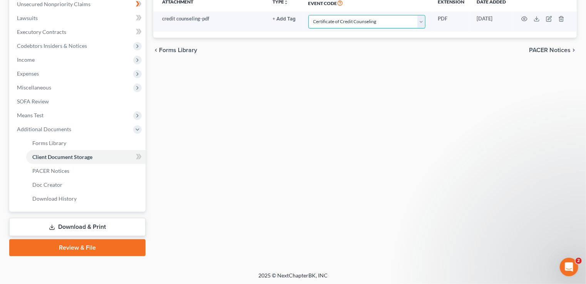
scroll to position [195, 0]
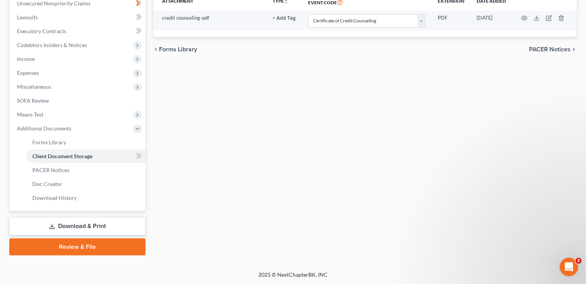
click at [124, 243] on link "Review & File" at bounding box center [77, 246] width 136 height 17
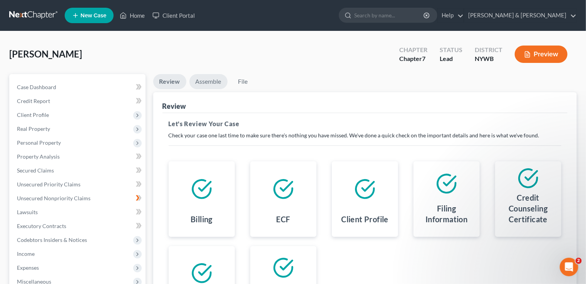
click at [205, 83] on link "Assemble" at bounding box center [209, 81] width 38 height 15
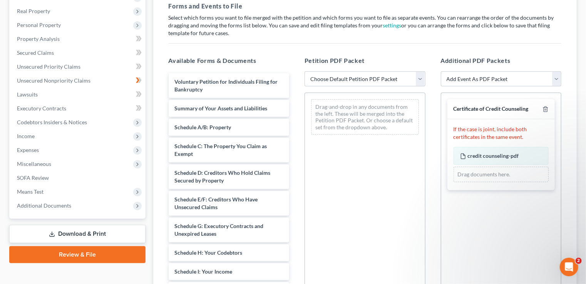
scroll to position [123, 0]
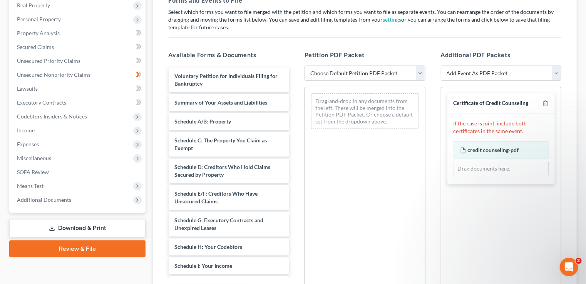
click at [421, 76] on select "Choose Default Petition PDF Packet Emergency Filing (Voluntary Petition and Cre…" at bounding box center [365, 72] width 121 height 15
select select "1"
click at [305, 65] on select "Choose Default Petition PDF Packet Emergency Filing (Voluntary Petition and Cre…" at bounding box center [365, 72] width 121 height 15
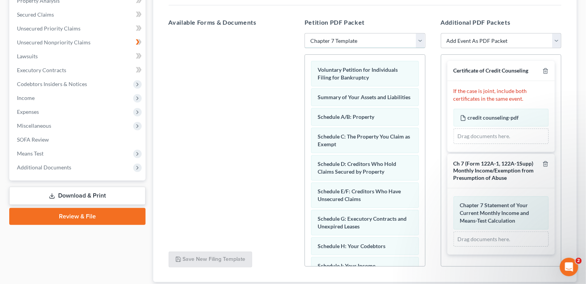
scroll to position [145, 0]
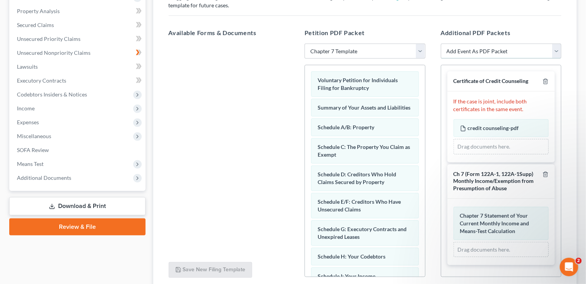
click at [559, 51] on select "Add Event As PDF Packet Certificate of Credit Counseling Ch 7 (Form 122A-1, 122…" at bounding box center [501, 51] width 121 height 15
click at [544, 32] on h5 "Additional PDF Packets" at bounding box center [501, 32] width 121 height 9
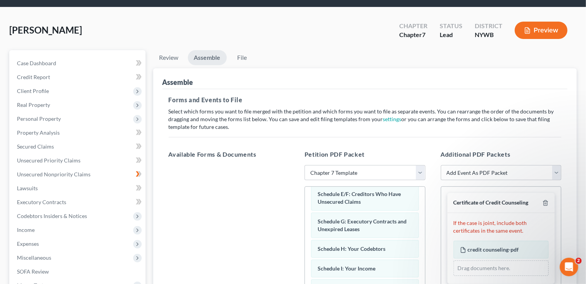
scroll to position [22, 0]
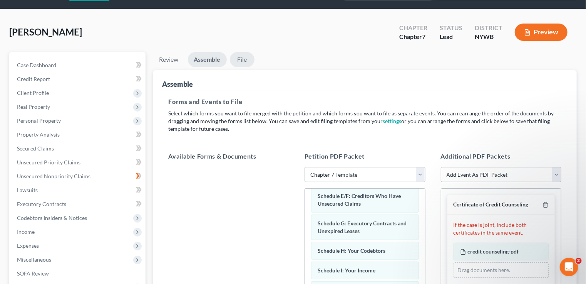
click at [244, 60] on link "File" at bounding box center [242, 59] width 25 height 15
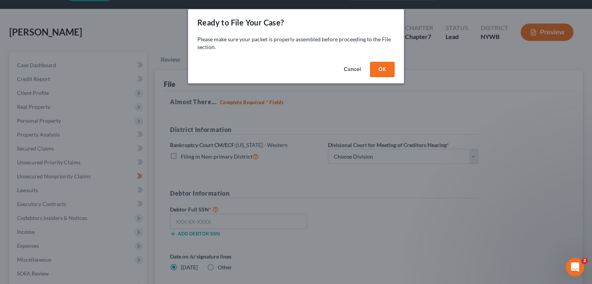
click at [382, 69] on button "OK" at bounding box center [382, 69] width 25 height 15
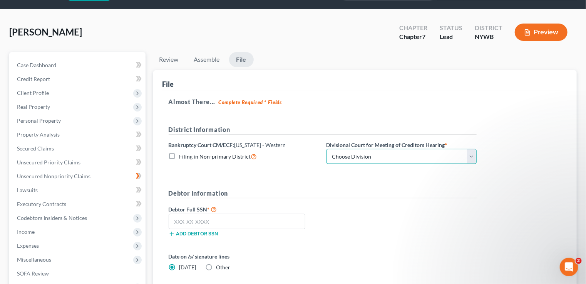
click at [472, 158] on select "Choose Division Buffalo [GEOGRAPHIC_DATA]" at bounding box center [402, 156] width 150 height 15
select select "0"
click at [327, 149] on select "Choose Division Buffalo [GEOGRAPHIC_DATA]" at bounding box center [402, 156] width 150 height 15
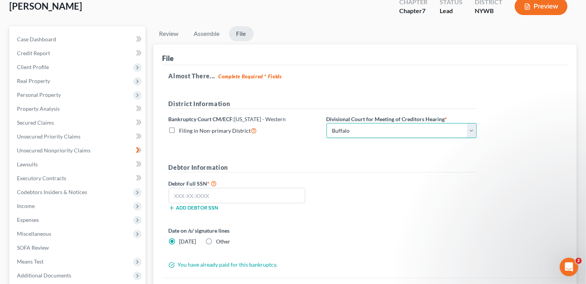
scroll to position [84, 0]
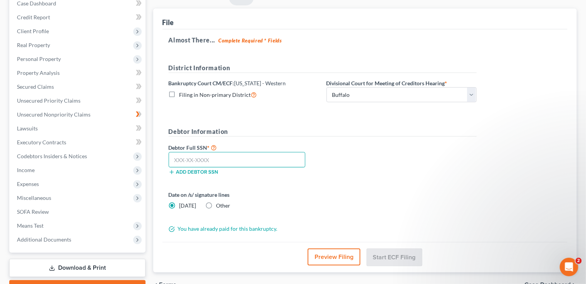
click at [262, 157] on input "text" at bounding box center [237, 159] width 137 height 15
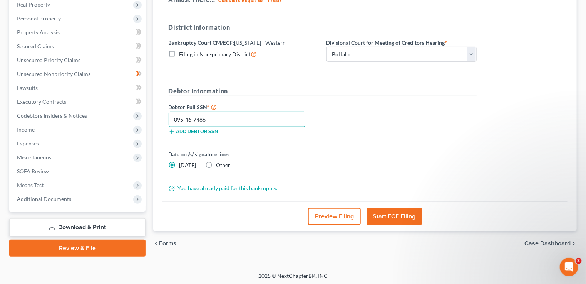
scroll to position [125, 0]
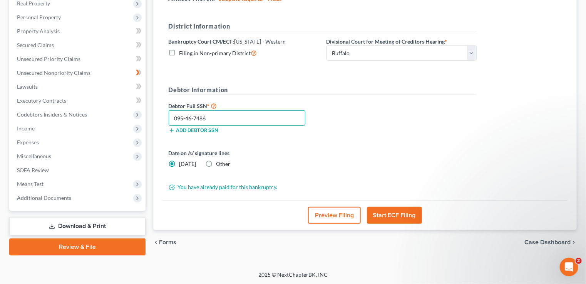
type input "095-46-7486"
click at [217, 161] on label "Other" at bounding box center [224, 164] width 14 height 8
click at [220, 161] on input "Other" at bounding box center [222, 162] width 5 height 5
radio input "true"
radio input "false"
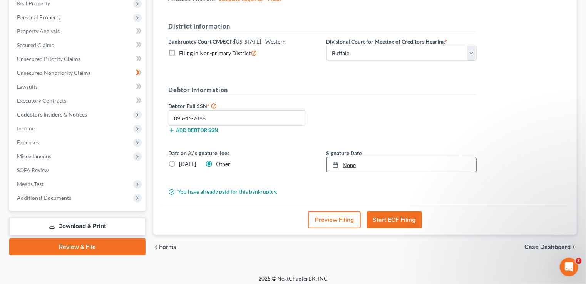
click at [372, 162] on link "None" at bounding box center [401, 164] width 149 height 15
type input "[DATE]"
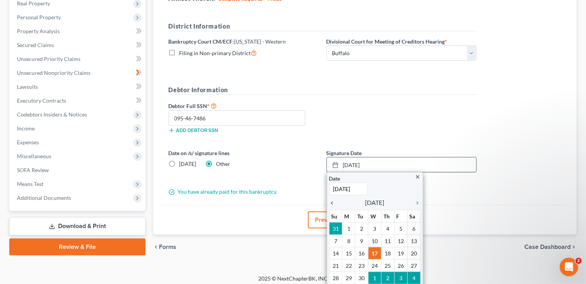
click at [332, 200] on icon "chevron_left" at bounding box center [334, 203] width 10 height 6
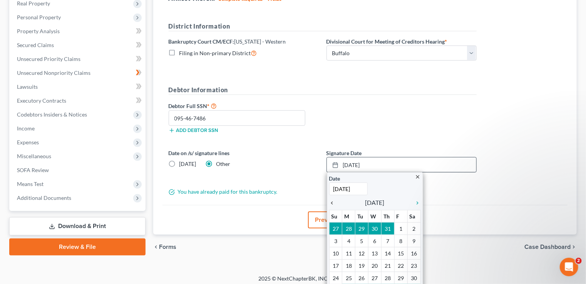
click at [331, 202] on icon "chevron_left" at bounding box center [334, 203] width 10 height 6
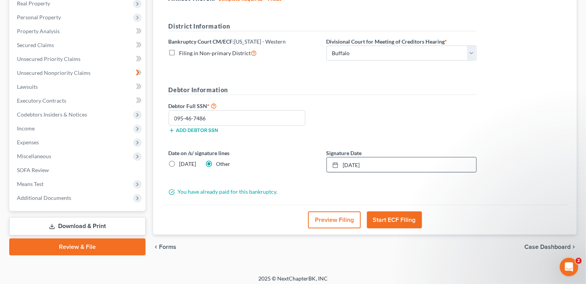
click at [406, 220] on button "Start ECF Filing" at bounding box center [394, 219] width 55 height 17
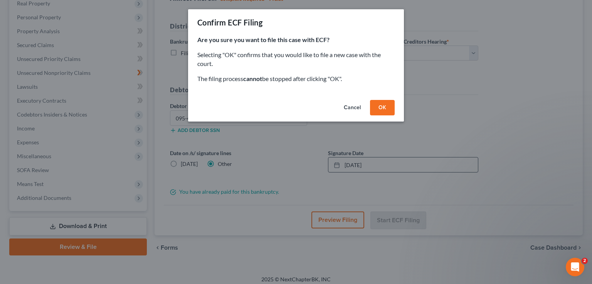
click at [384, 108] on button "OK" at bounding box center [382, 107] width 25 height 15
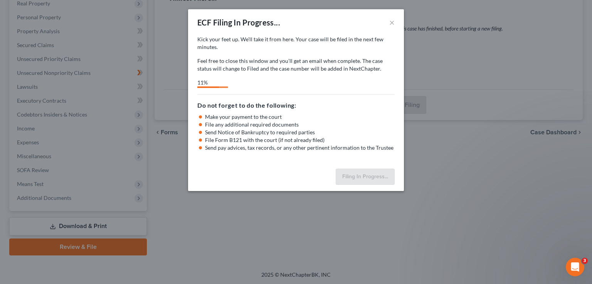
select select "0"
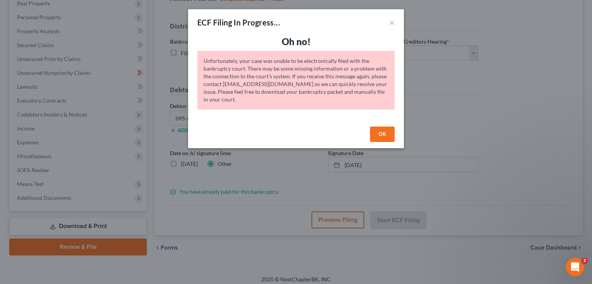
click at [384, 137] on button "OK" at bounding box center [382, 133] width 25 height 15
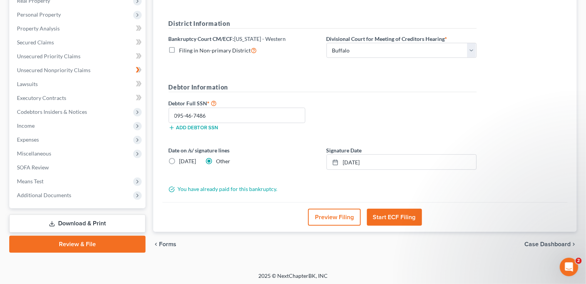
scroll to position [129, 0]
click at [86, 241] on link "Review & File" at bounding box center [77, 243] width 136 height 17
click at [90, 238] on link "Review & File" at bounding box center [77, 243] width 136 height 17
click at [65, 242] on link "Review & File" at bounding box center [77, 243] width 136 height 17
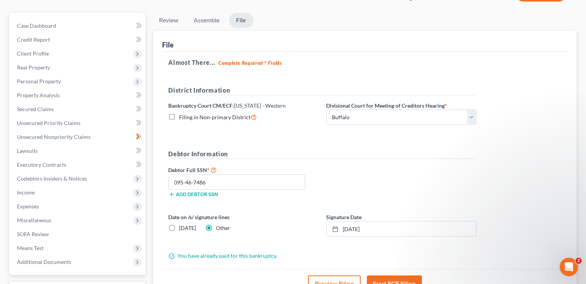
scroll to position [62, 0]
click at [29, 109] on span "Secured Claims" at bounding box center [35, 108] width 37 height 7
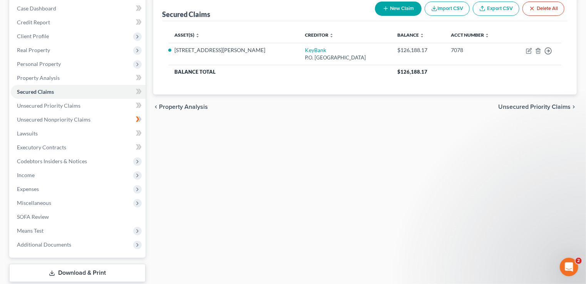
scroll to position [125, 0]
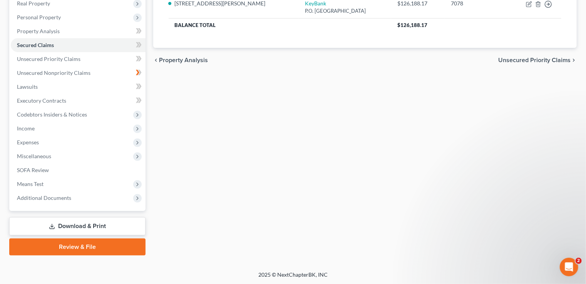
click at [93, 247] on link "Review & File" at bounding box center [77, 246] width 136 height 17
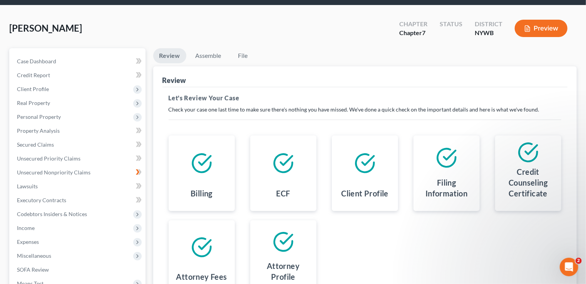
scroll to position [62, 0]
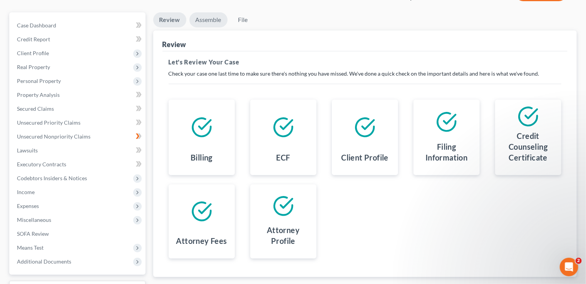
click at [208, 22] on link "Assemble" at bounding box center [209, 19] width 38 height 15
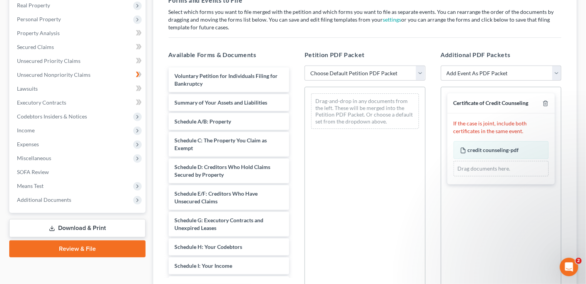
scroll to position [123, 0]
click at [420, 73] on select "Choose Default Petition PDF Packet Emergency Filing (Voluntary Petition and Cre…" at bounding box center [365, 72] width 121 height 15
select select "1"
click at [305, 65] on select "Choose Default Petition PDF Packet Emergency Filing (Voluntary Petition and Cre…" at bounding box center [365, 72] width 121 height 15
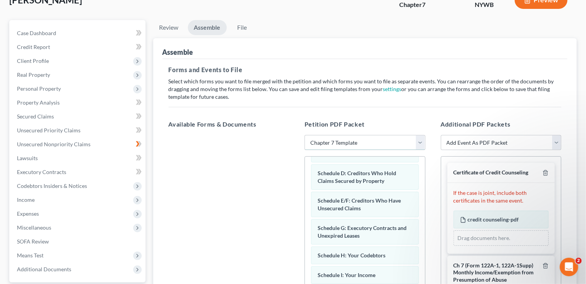
scroll to position [53, 0]
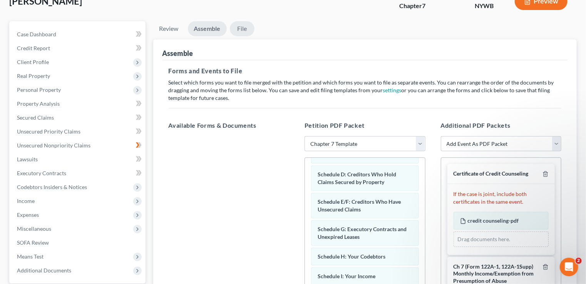
click at [240, 27] on link "File" at bounding box center [242, 28] width 25 height 15
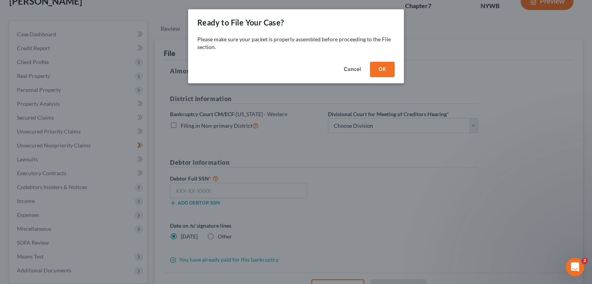
click at [383, 71] on button "OK" at bounding box center [382, 69] width 25 height 15
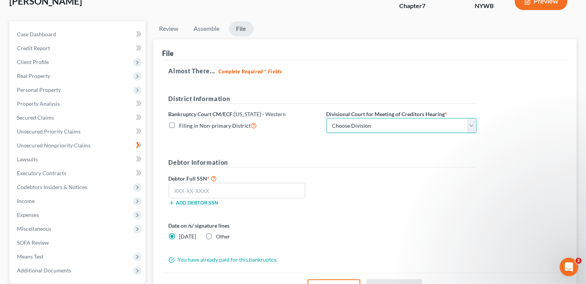
click at [473, 124] on select "Choose Division Buffalo [GEOGRAPHIC_DATA]" at bounding box center [402, 125] width 150 height 15
select select "0"
click at [327, 118] on select "Choose Division Buffalo [GEOGRAPHIC_DATA]" at bounding box center [402, 125] width 150 height 15
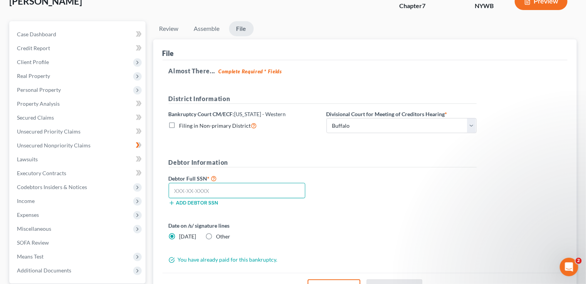
click at [233, 188] on input "text" at bounding box center [237, 190] width 137 height 15
type input "095-46-7486"
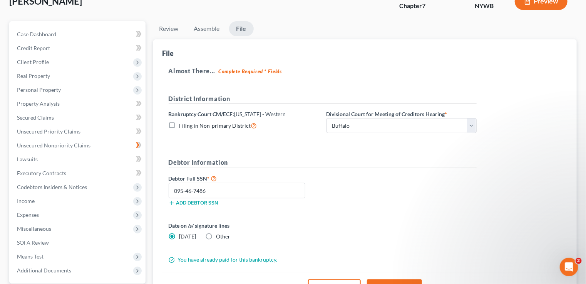
click at [217, 234] on label "Other" at bounding box center [224, 236] width 14 height 8
click at [220, 234] on input "Other" at bounding box center [222, 234] width 5 height 5
radio input "true"
radio input "false"
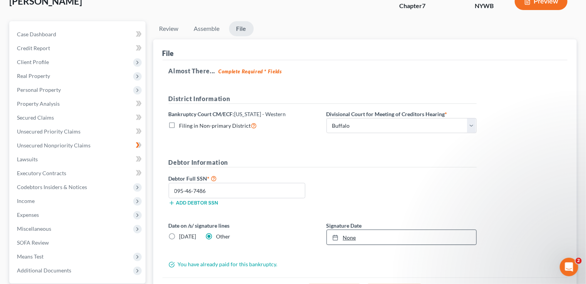
click at [356, 236] on link "None" at bounding box center [401, 237] width 149 height 15
type input "[DATE]"
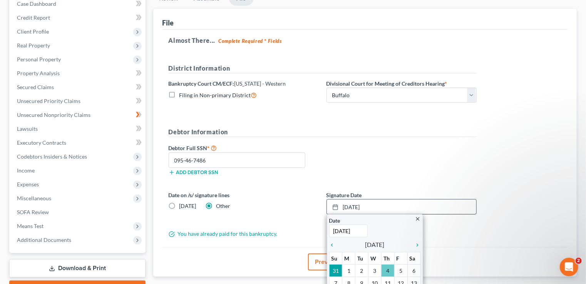
scroll to position [138, 0]
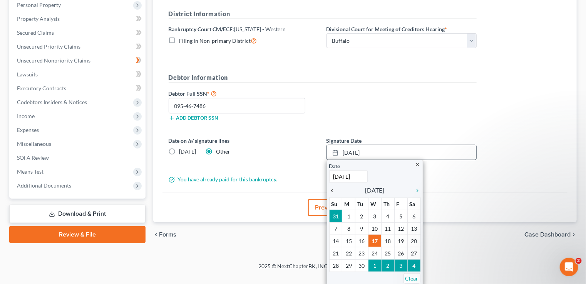
click at [334, 188] on icon "chevron_left" at bounding box center [334, 190] width 10 height 6
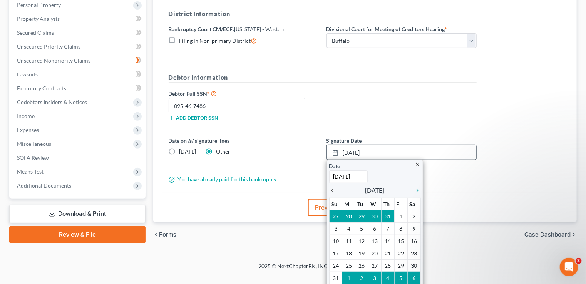
click at [334, 188] on icon "chevron_left" at bounding box center [334, 190] width 10 height 6
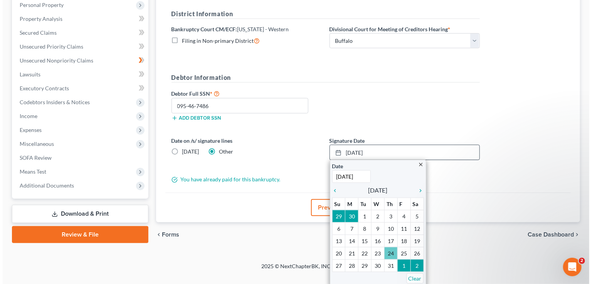
scroll to position [129, 0]
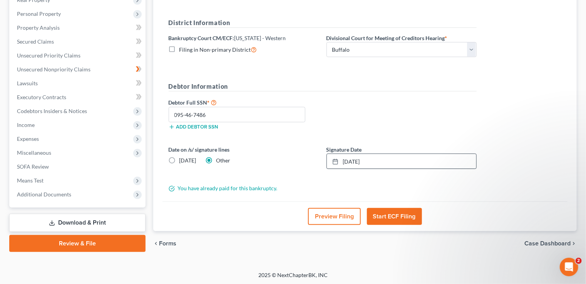
click at [396, 214] on button "Start ECF Filing" at bounding box center [394, 216] width 55 height 17
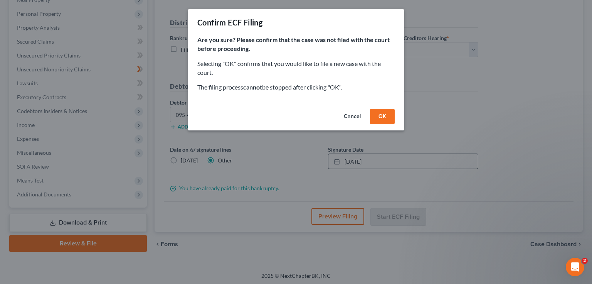
click at [378, 119] on button "OK" at bounding box center [382, 116] width 25 height 15
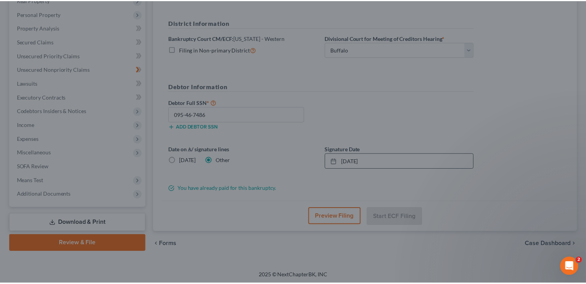
scroll to position [125, 0]
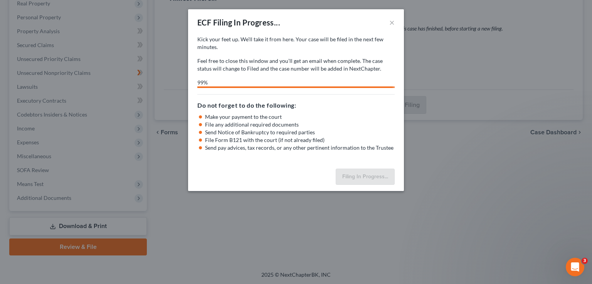
select select "0"
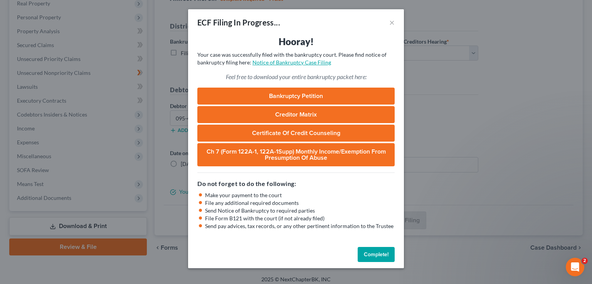
click at [306, 64] on link "Notice of Bankruptcy Case Filing" at bounding box center [291, 62] width 79 height 7
click at [381, 254] on button "Complete!" at bounding box center [376, 254] width 37 height 15
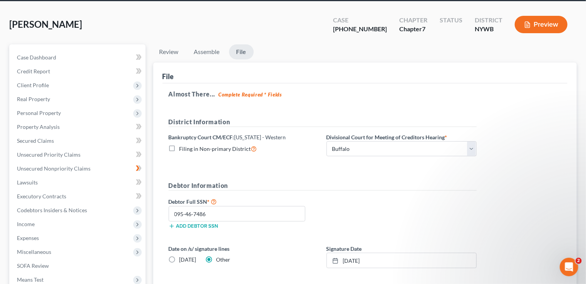
scroll to position [0, 0]
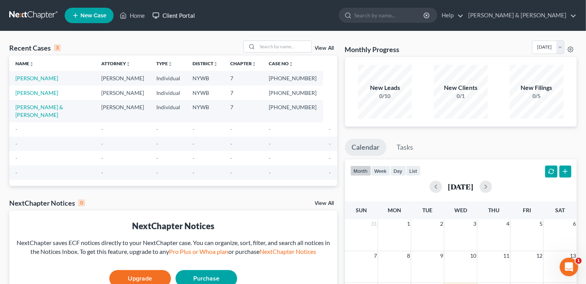
click at [176, 15] on link "Client Portal" at bounding box center [174, 15] width 50 height 14
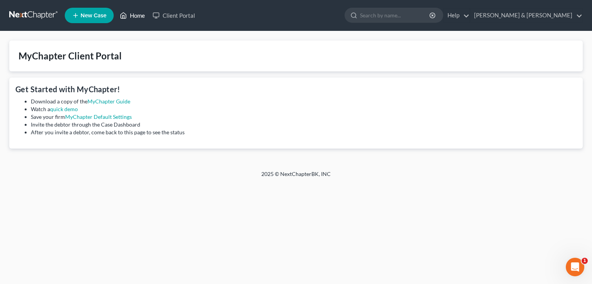
click at [133, 13] on link "Home" at bounding box center [132, 15] width 33 height 14
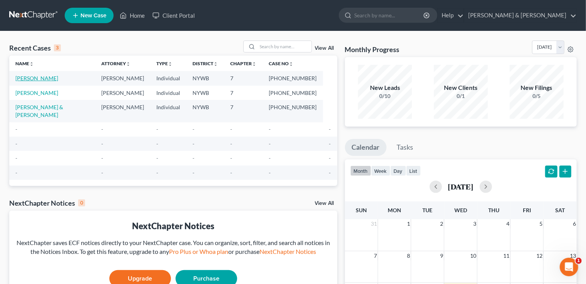
click at [39, 75] on link "[PERSON_NAME]" at bounding box center [36, 78] width 43 height 7
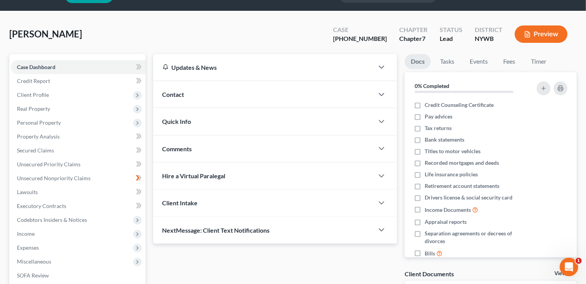
scroll to position [31, 0]
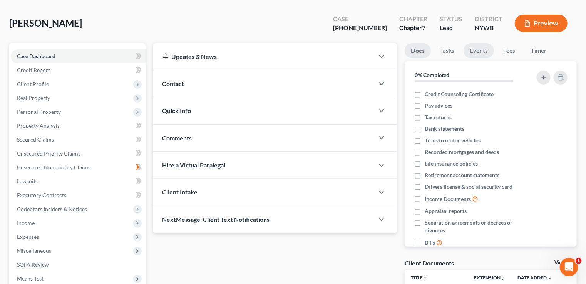
click at [479, 49] on link "Events" at bounding box center [479, 50] width 30 height 15
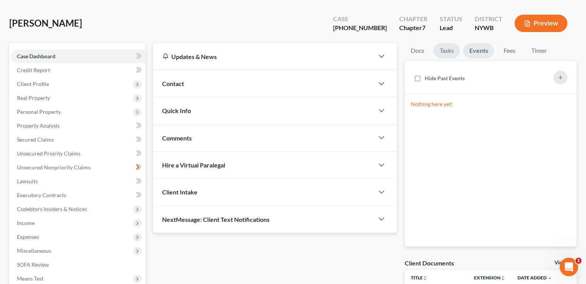
click at [448, 51] on link "Tasks" at bounding box center [447, 50] width 27 height 15
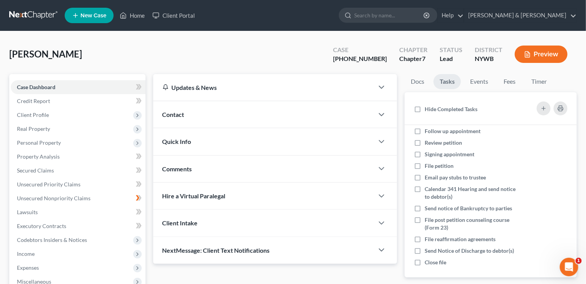
scroll to position [40, 0]
